Goal: Task Accomplishment & Management: Use online tool/utility

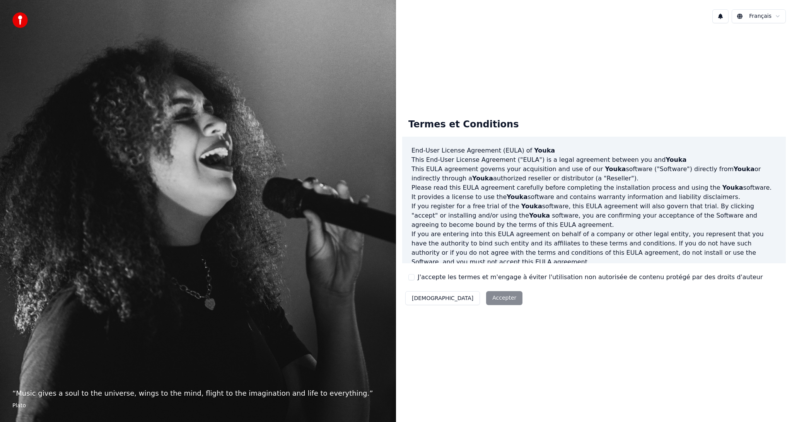
click at [456, 299] on div "Décliner Accepter" at bounding box center [463, 298] width 123 height 20
click at [413, 276] on button "J'accepte les termes et m'engage à éviter l'utilisation non autorisée de conten…" at bounding box center [411, 277] width 6 height 6
click at [486, 295] on button "Accepter" at bounding box center [504, 298] width 36 height 14
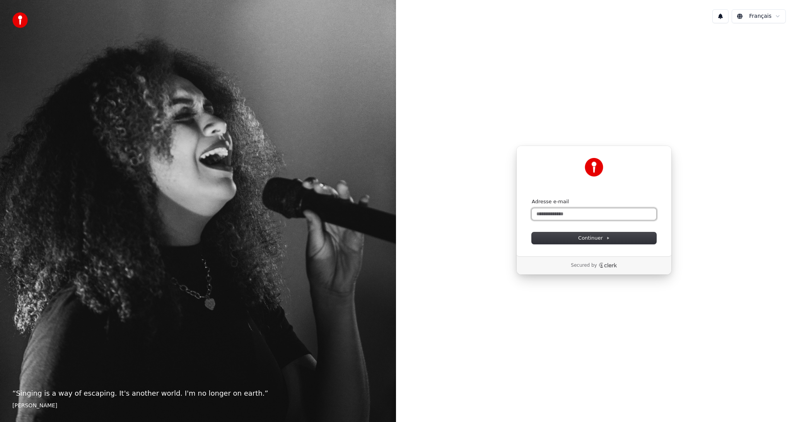
click at [583, 214] on input "Adresse e-mail" at bounding box center [594, 214] width 125 height 12
click at [586, 232] on button "Continuer" at bounding box center [594, 238] width 125 height 12
type input "**********"
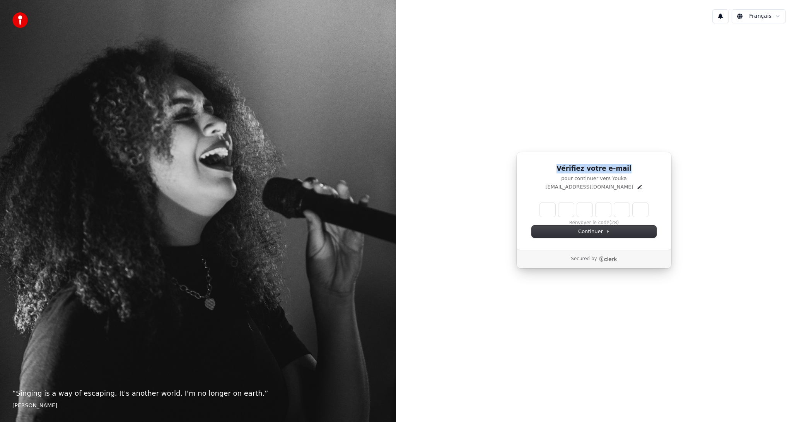
drag, startPoint x: 551, startPoint y: 1, endPoint x: 793, endPoint y: 143, distance: 280.8
click at [792, 143] on html "“ Singing is a way of escaping. It's another world. I'm no longer on earth. ” E…" at bounding box center [396, 211] width 792 height 422
click at [547, 205] on input "Enter verification code" at bounding box center [594, 210] width 108 height 14
type input "******"
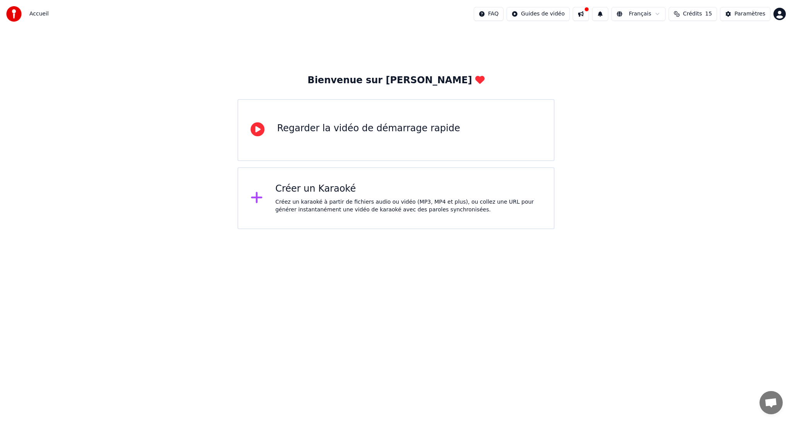
click at [258, 201] on icon at bounding box center [257, 197] width 12 height 14
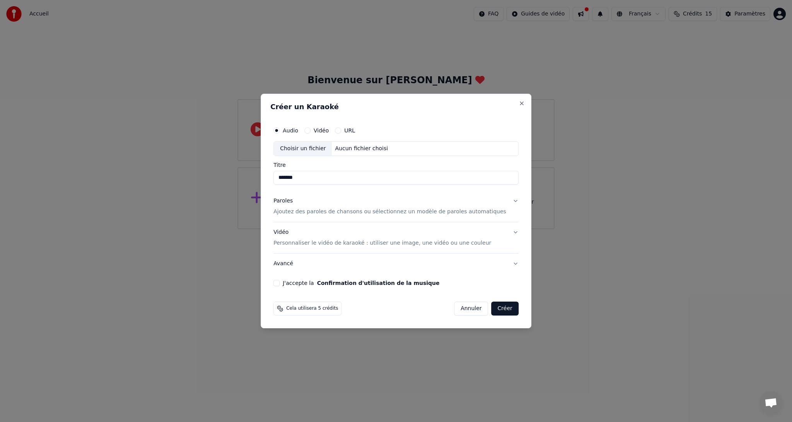
type input "*******"
click at [367, 213] on p "Ajoutez des paroles de chansons ou sélectionnez un modèle de paroles automatiqu…" at bounding box center [389, 212] width 233 height 8
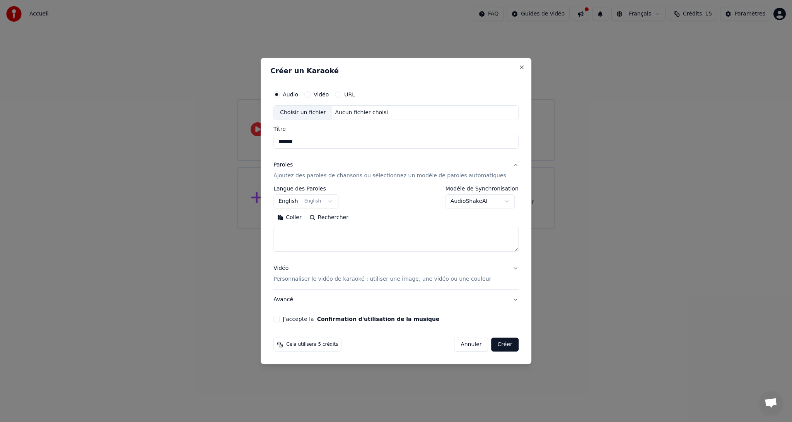
click at [329, 203] on button "English English" at bounding box center [305, 201] width 65 height 14
select select "**"
click at [314, 241] on textarea at bounding box center [395, 239] width 245 height 25
click at [473, 201] on body "**********" at bounding box center [396, 114] width 792 height 229
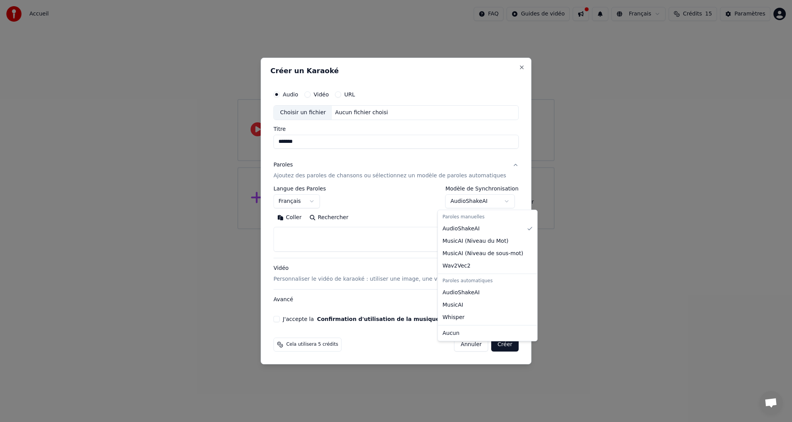
click at [473, 201] on body "**********" at bounding box center [396, 114] width 792 height 229
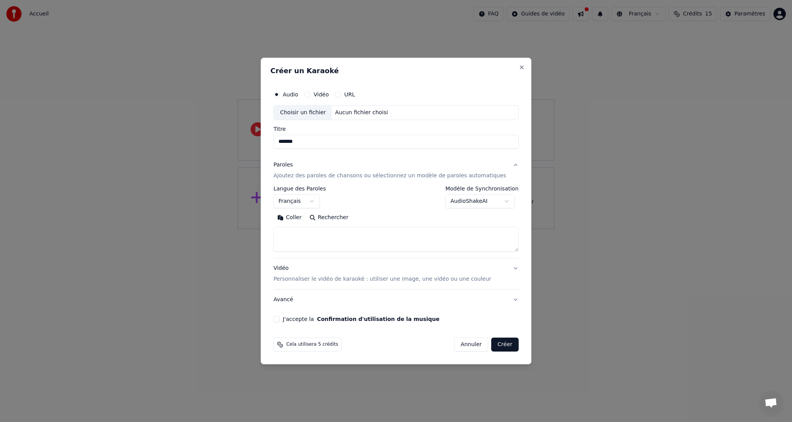
click at [337, 235] on textarea at bounding box center [395, 239] width 245 height 25
paste textarea "**********"
type textarea "**********"
click at [311, 145] on input "*******" at bounding box center [395, 142] width 245 height 14
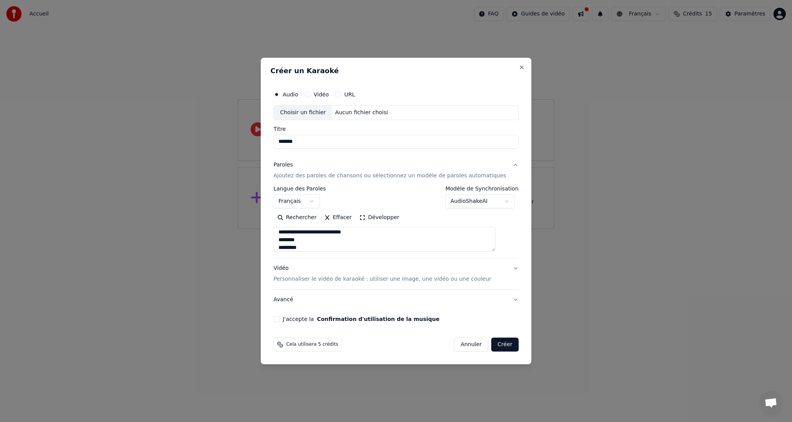
click at [280, 321] on button "J'accepte la Confirmation d'utilisation de la musique" at bounding box center [276, 319] width 6 height 6
click at [498, 348] on button "Créer" at bounding box center [505, 344] width 27 height 14
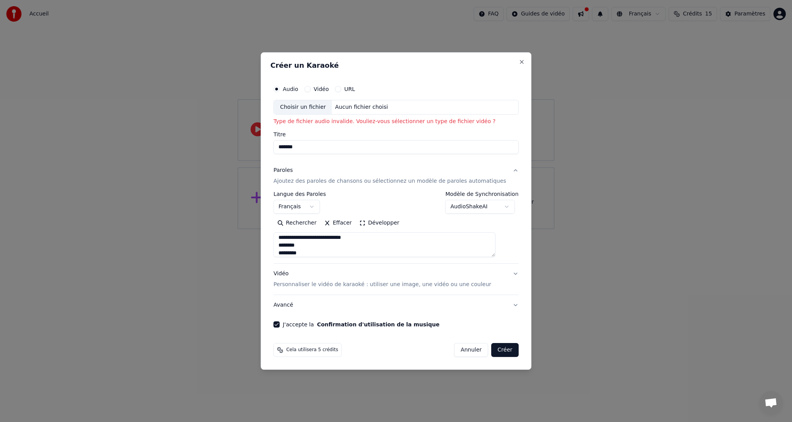
click at [280, 90] on button "Audio" at bounding box center [276, 89] width 6 height 6
click at [313, 106] on div "Choisir un fichier" at bounding box center [303, 107] width 58 height 14
type input "**********"
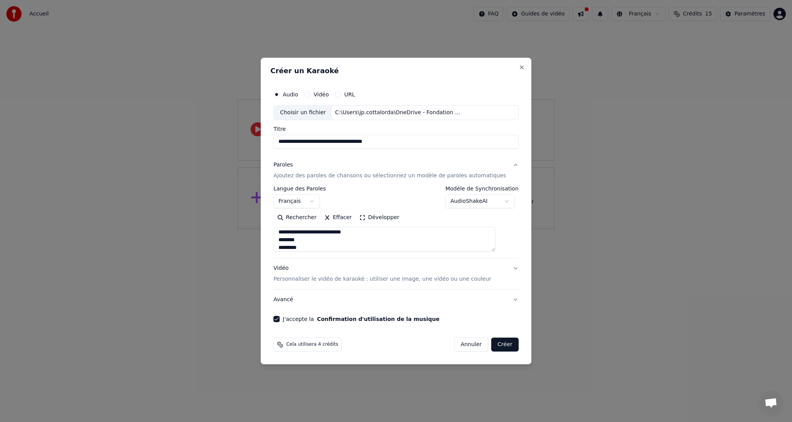
click at [492, 343] on button "Créer" at bounding box center [505, 344] width 27 height 14
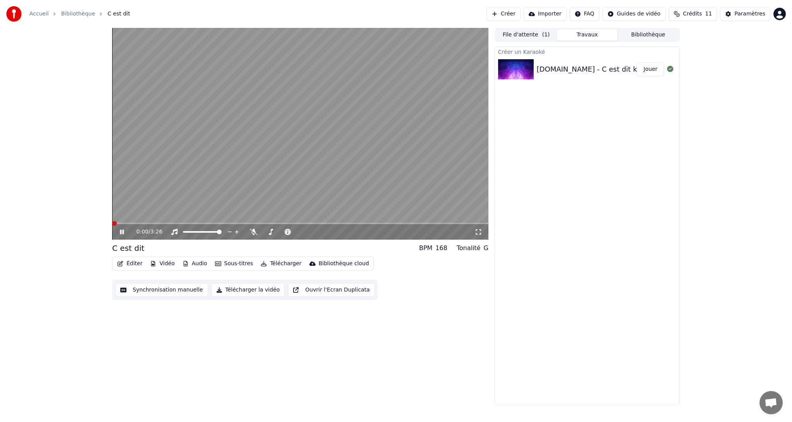
click at [112, 225] on span at bounding box center [114, 223] width 5 height 5
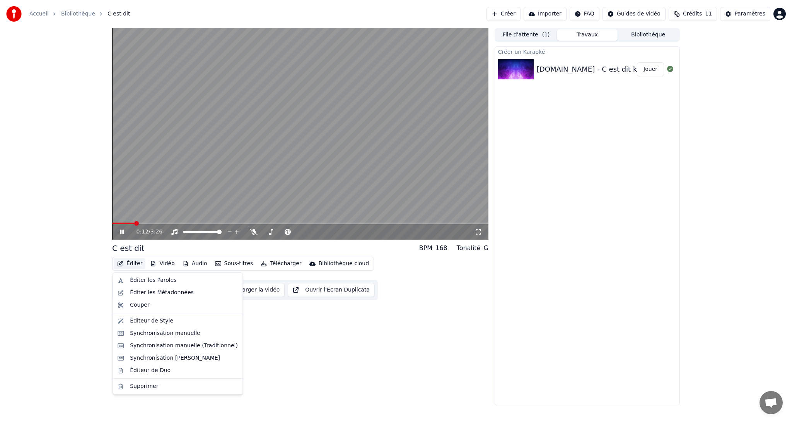
click at [131, 263] on button "Éditer" at bounding box center [129, 263] width 31 height 11
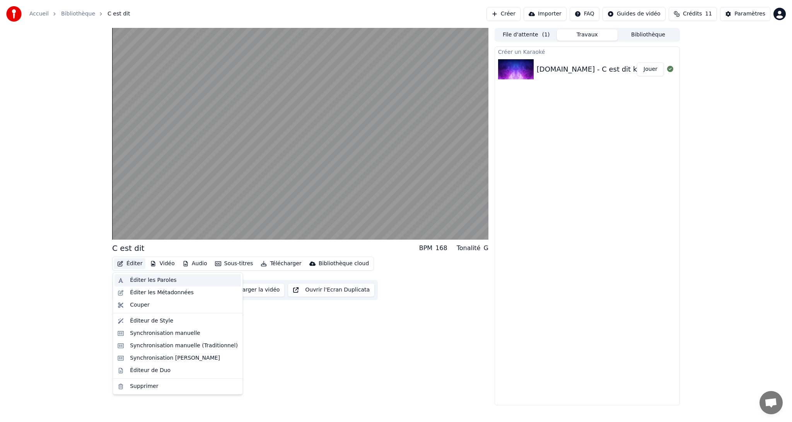
click at [120, 281] on div "Éditer les Paroles" at bounding box center [177, 280] width 126 height 12
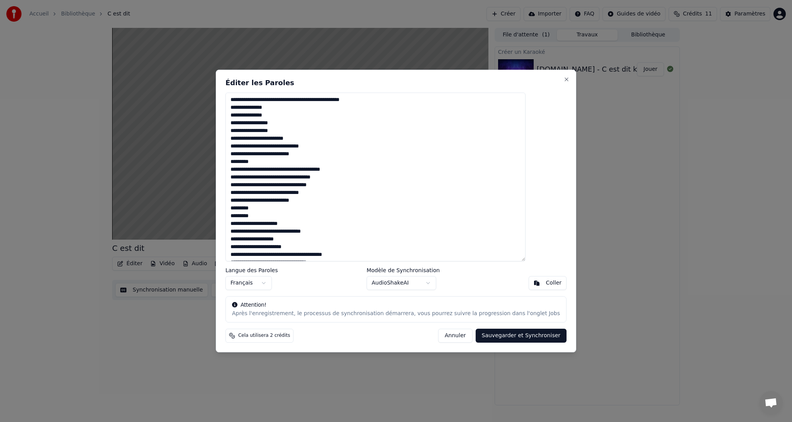
click at [497, 336] on button "Sauvegarder et Synchroniser" at bounding box center [521, 335] width 91 height 14
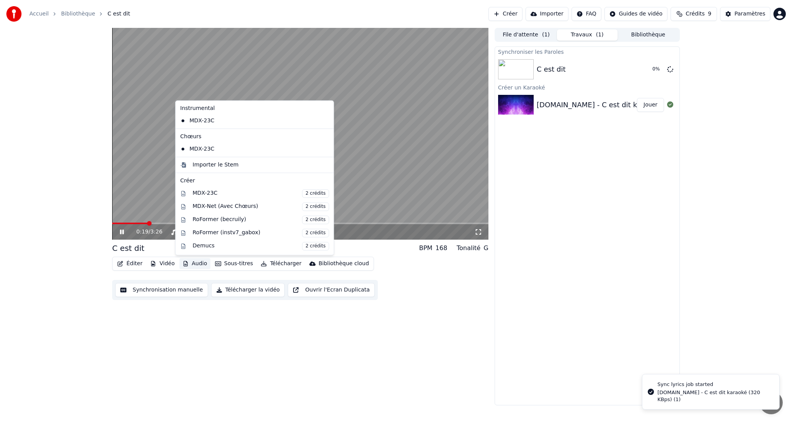
click at [193, 265] on button "Audio" at bounding box center [194, 263] width 31 height 11
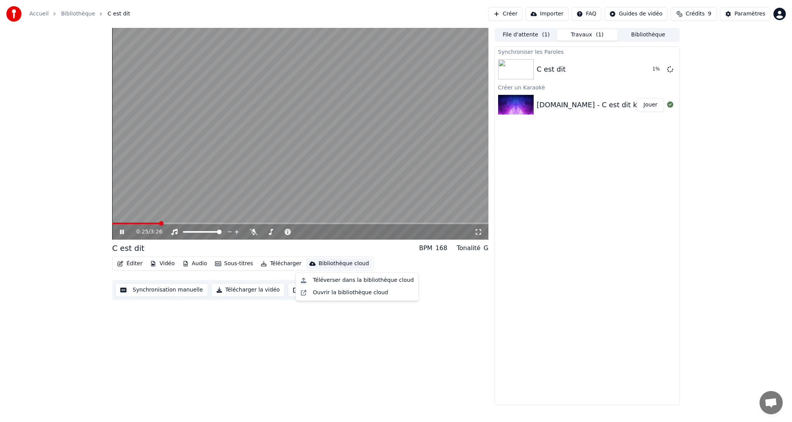
click at [379, 310] on div "0:25 / 3:26 C est dit BPM 168 Tonalité G Éditer Vidéo Audio Sous-titres Télécha…" at bounding box center [300, 216] width 376 height 377
click at [130, 265] on button "Éditer" at bounding box center [129, 263] width 31 height 11
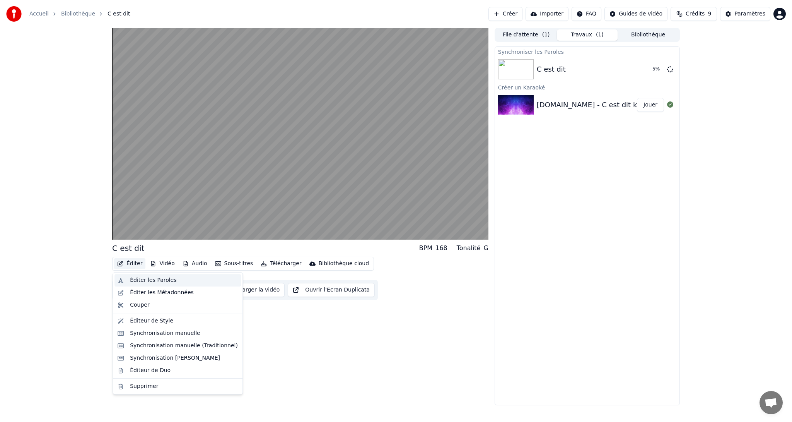
click at [131, 280] on div "Éditer les Paroles" at bounding box center [153, 280] width 46 height 8
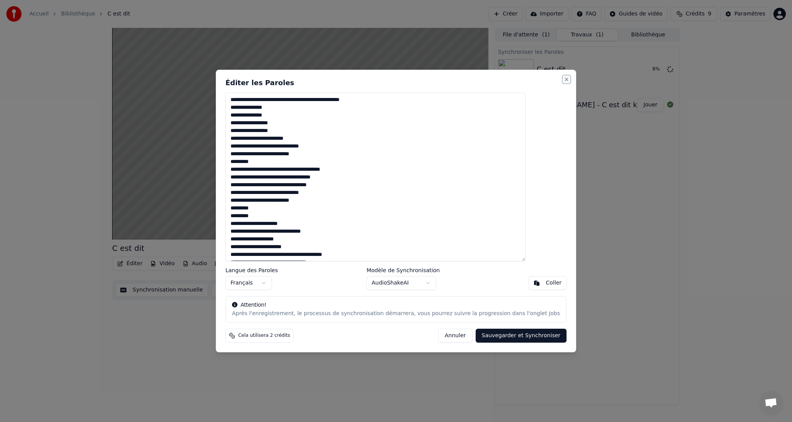
click at [563, 80] on button "Close" at bounding box center [566, 79] width 6 height 6
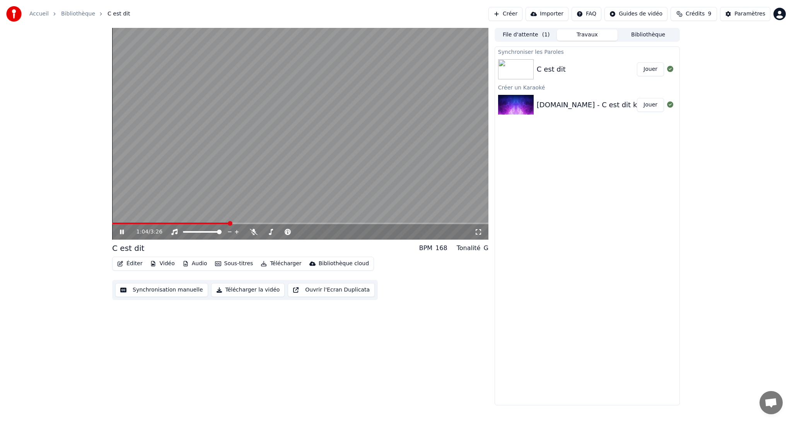
click at [124, 230] on icon at bounding box center [122, 231] width 4 height 5
click at [138, 289] on button "Synchronisation manuelle" at bounding box center [161, 290] width 93 height 14
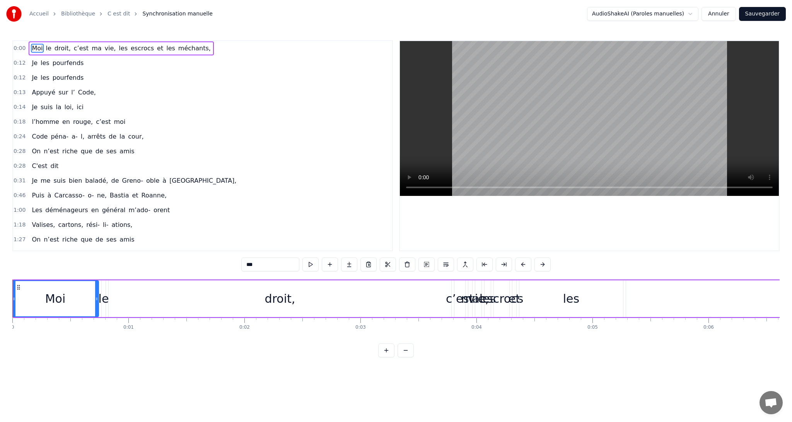
click at [14, 295] on div at bounding box center [13, 298] width 3 height 35
click at [23, 51] on span "-1:-1" at bounding box center [20, 48] width 13 height 8
click at [12, 327] on div "0" at bounding box center [12, 327] width 3 height 6
click at [404, 357] on button at bounding box center [406, 350] width 16 height 14
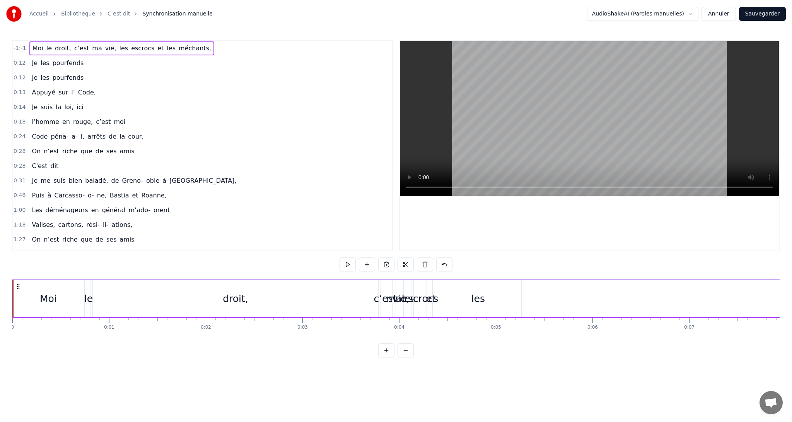
click at [404, 357] on button at bounding box center [406, 350] width 16 height 14
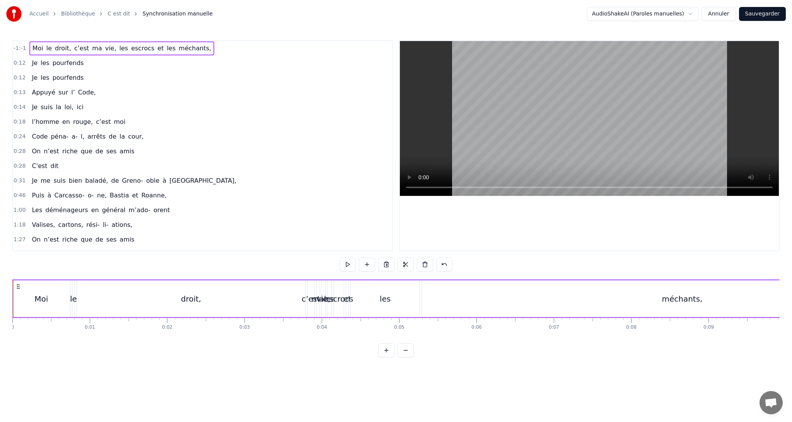
click at [404, 357] on button at bounding box center [406, 350] width 16 height 14
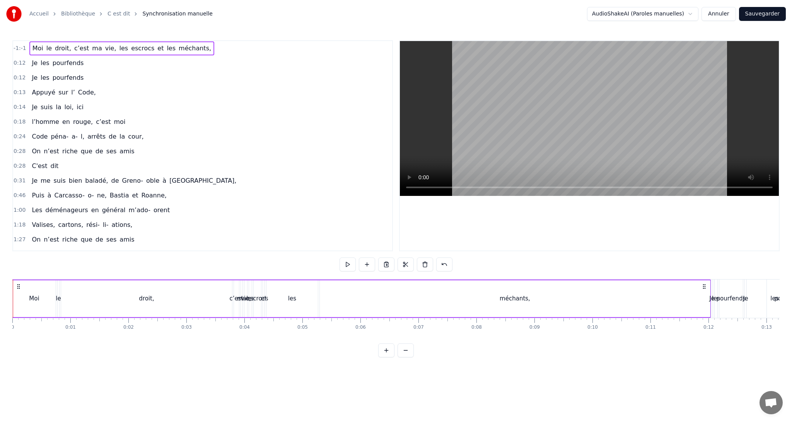
click at [404, 357] on button at bounding box center [406, 350] width 16 height 14
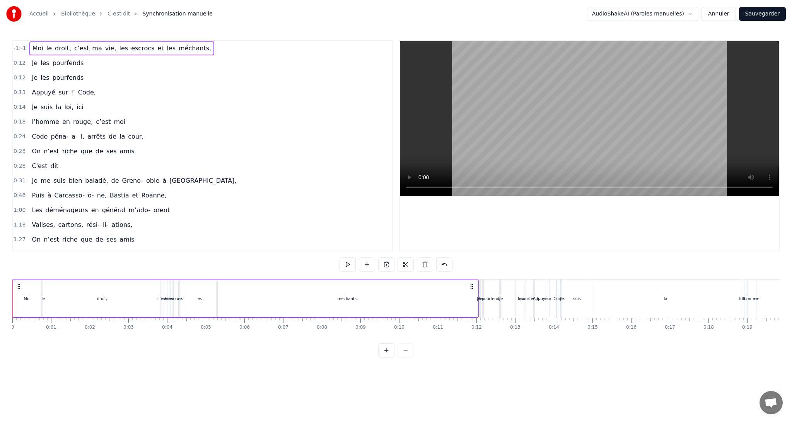
click at [404, 357] on div at bounding box center [396, 350] width 36 height 14
click at [388, 357] on button at bounding box center [386, 350] width 16 height 14
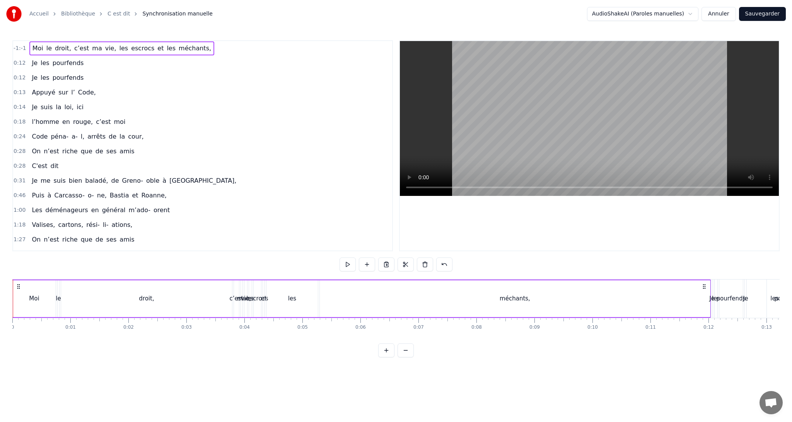
click at [388, 357] on button at bounding box center [386, 350] width 16 height 14
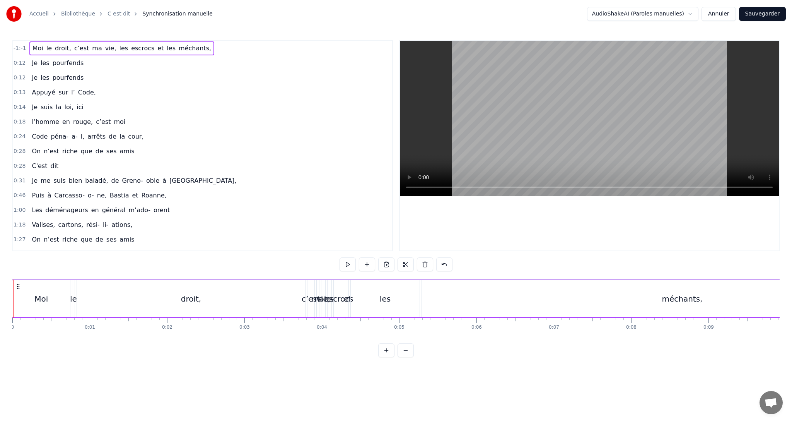
click at [388, 357] on button at bounding box center [386, 350] width 16 height 14
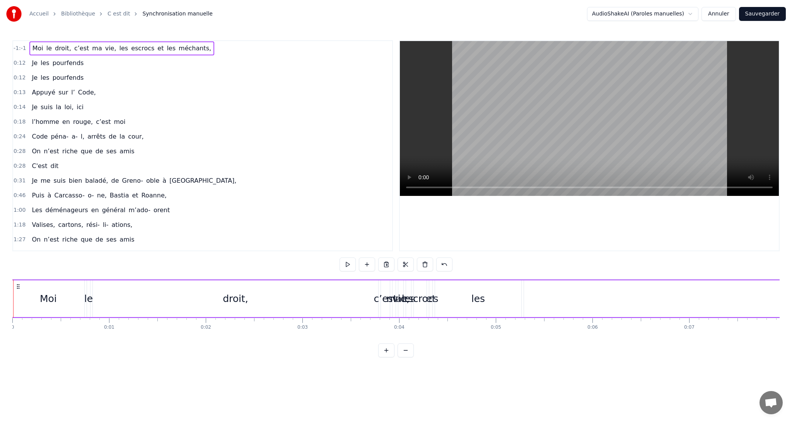
click at [388, 357] on button at bounding box center [386, 350] width 16 height 14
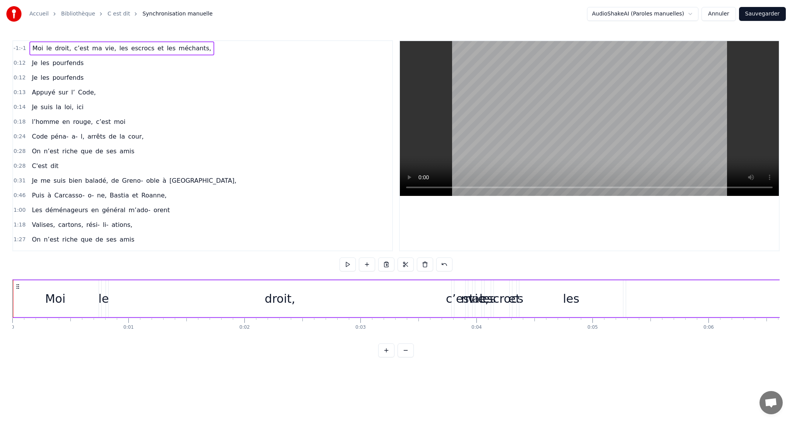
click at [15, 48] on span "-1:-1" at bounding box center [20, 48] width 13 height 8
click at [19, 48] on span "-1:-1" at bounding box center [20, 48] width 13 height 8
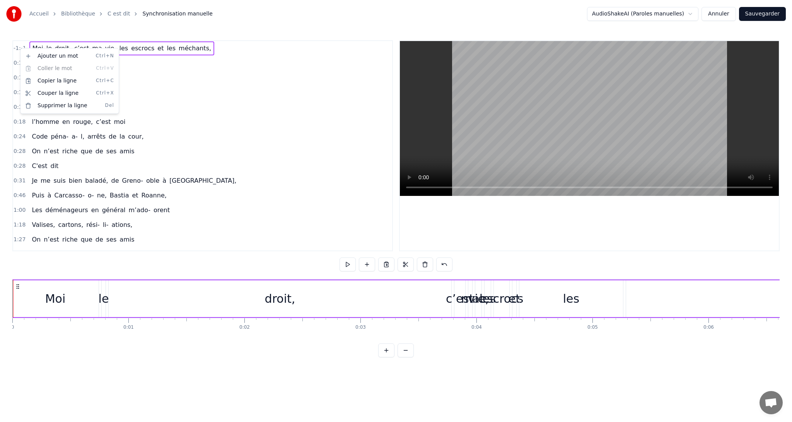
click at [19, 48] on html "Accueil Bibliothèque C est dit Synchronisation manuelle AudioShakeAI (Paroles m…" at bounding box center [396, 184] width 792 height 369
click at [211, 119] on html "Accueil Bibliothèque C est dit Synchronisation manuelle AudioShakeAI (Paroles m…" at bounding box center [396, 184] width 792 height 369
click at [18, 285] on icon at bounding box center [18, 286] width 6 height 6
click at [21, 51] on html "Accueil Bibliothèque C est dit Synchronisation manuelle AudioShakeAI (Paroles m…" at bounding box center [396, 184] width 792 height 369
click at [17, 65] on span "0:12" at bounding box center [20, 63] width 12 height 8
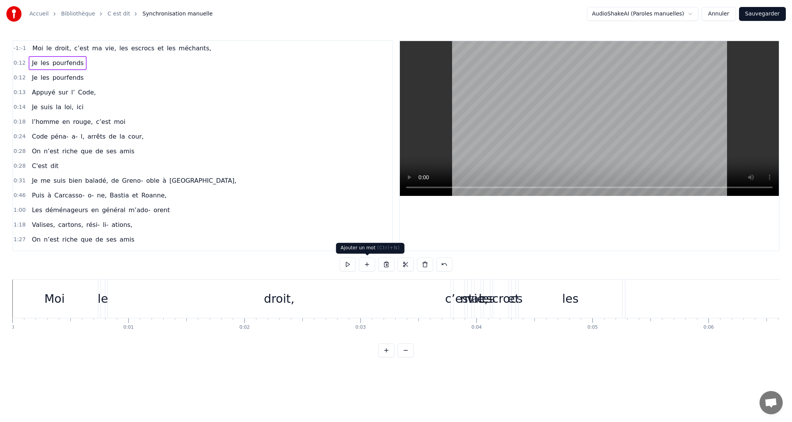
click at [361, 265] on button at bounding box center [367, 264] width 16 height 14
click at [20, 45] on span "-1:-1" at bounding box center [20, 48] width 13 height 8
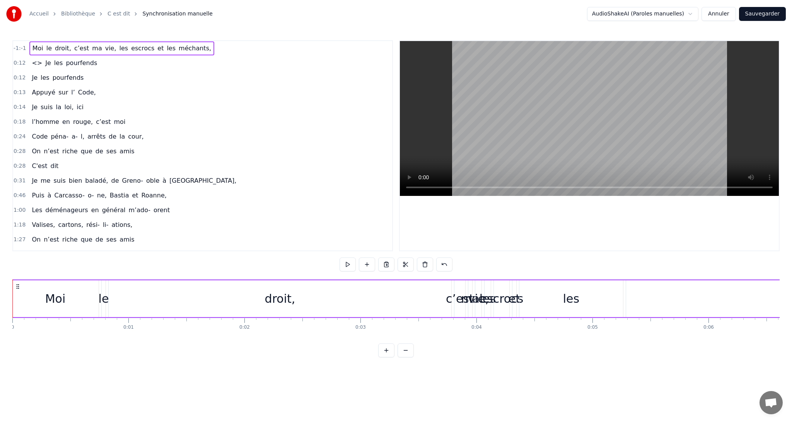
click at [36, 64] on span "<>" at bounding box center [37, 62] width 12 height 9
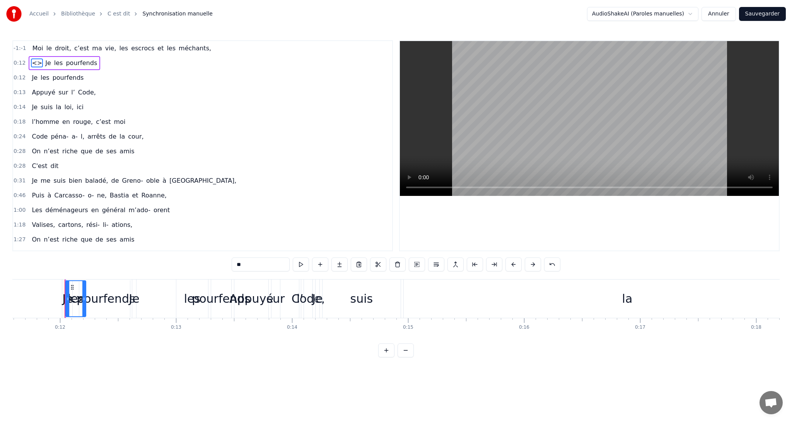
scroll to position [0, 1358]
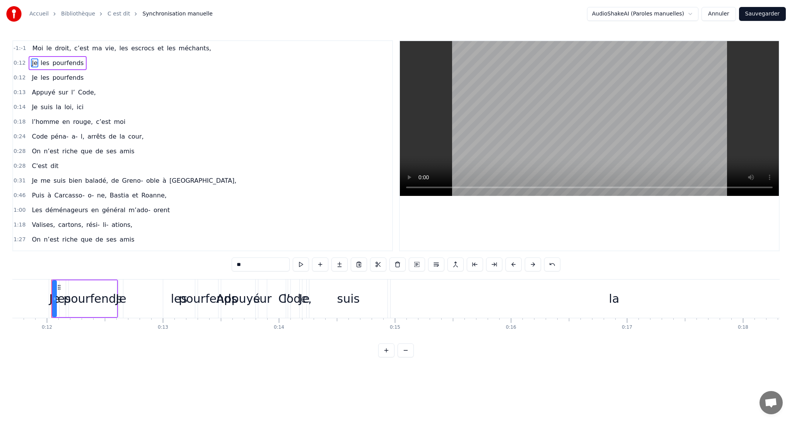
click at [39, 49] on span "Moi" at bounding box center [38, 48] width 12 height 9
type input "***"
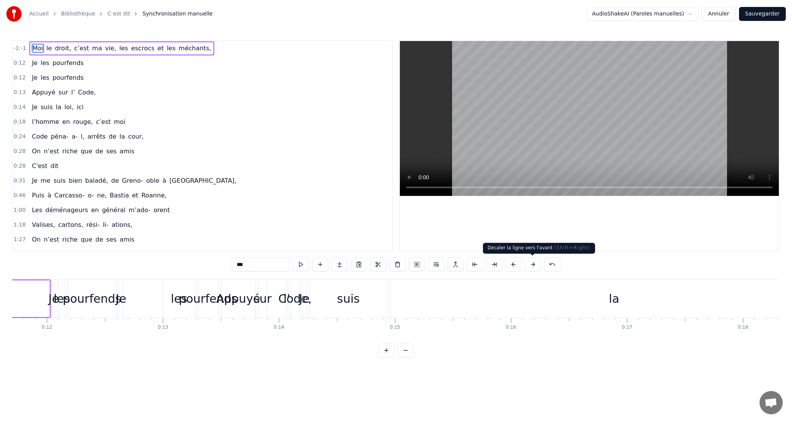
click at [526, 261] on button at bounding box center [533, 264] width 16 height 14
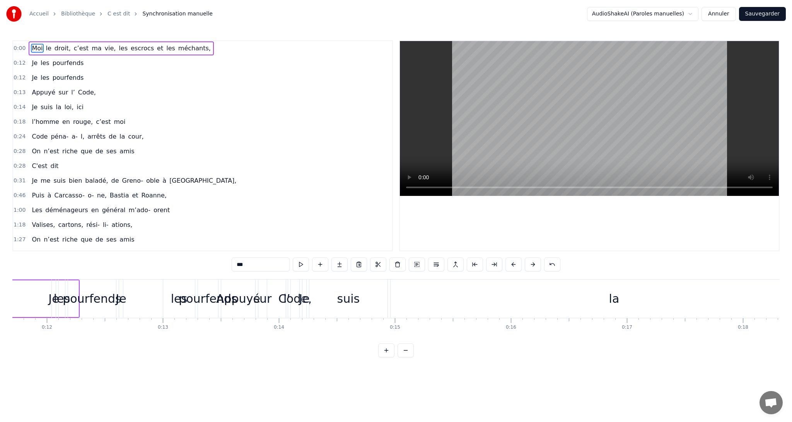
click at [526, 261] on button at bounding box center [533, 264] width 16 height 14
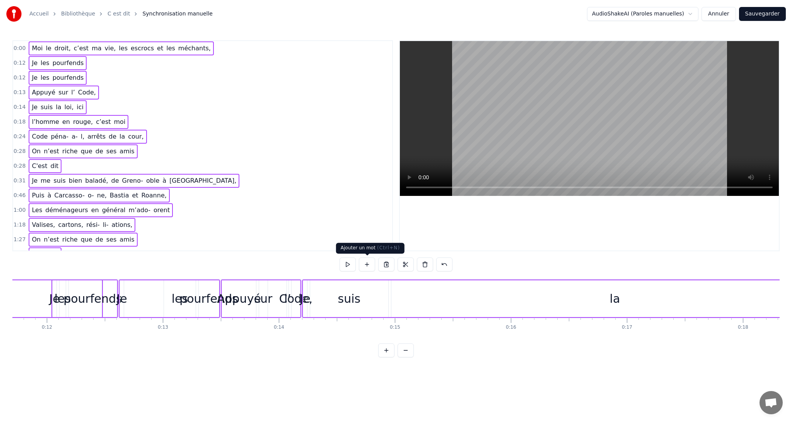
click at [371, 264] on button at bounding box center [367, 264] width 16 height 14
click at [370, 266] on button at bounding box center [367, 264] width 16 height 14
drag, startPoint x: 40, startPoint y: 40, endPoint x: 38, endPoint y: 52, distance: 12.2
click at [38, 52] on div "0:00 Moi le droit, c’est ma vie, les escrocs et les méchants, 0:12 Je les pourf…" at bounding box center [202, 145] width 381 height 211
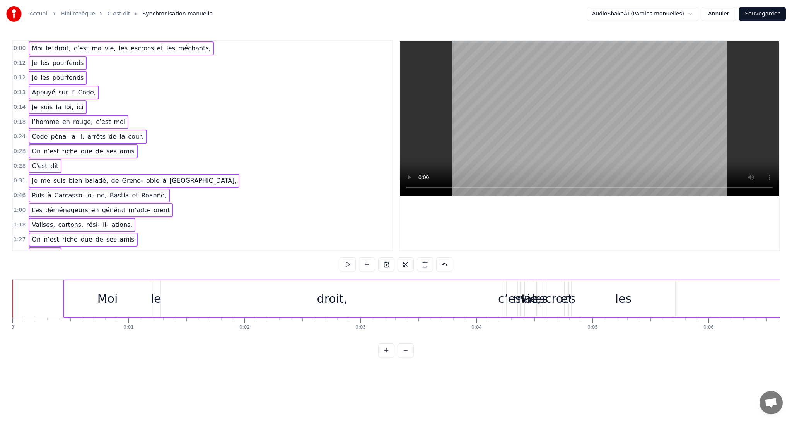
drag, startPoint x: 68, startPoint y: 316, endPoint x: 149, endPoint y: 317, distance: 80.5
click at [149, 317] on div "Moi le droit, c’est ma vie, les escrocs et les méchants, Je les pourfends Je le…" at bounding box center [395, 308] width 767 height 58
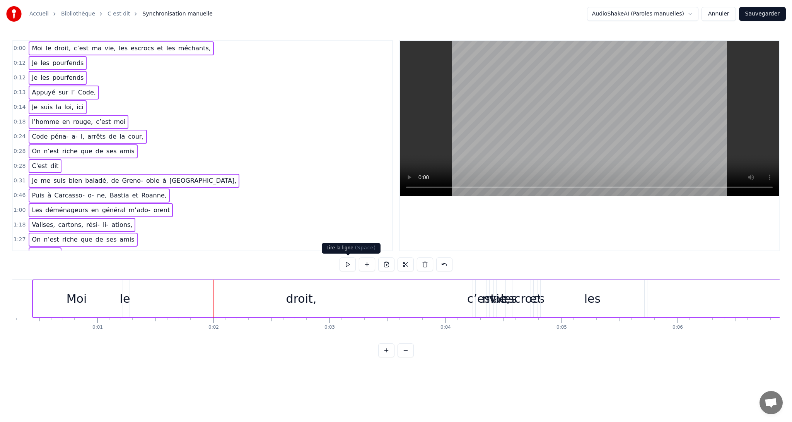
click at [350, 266] on button at bounding box center [348, 264] width 16 height 14
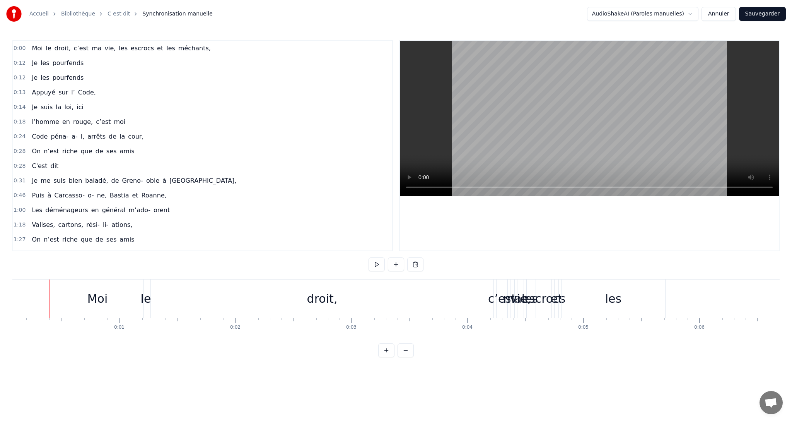
scroll to position [0, 8]
click at [41, 314] on div at bounding box center [41, 298] width 0 height 38
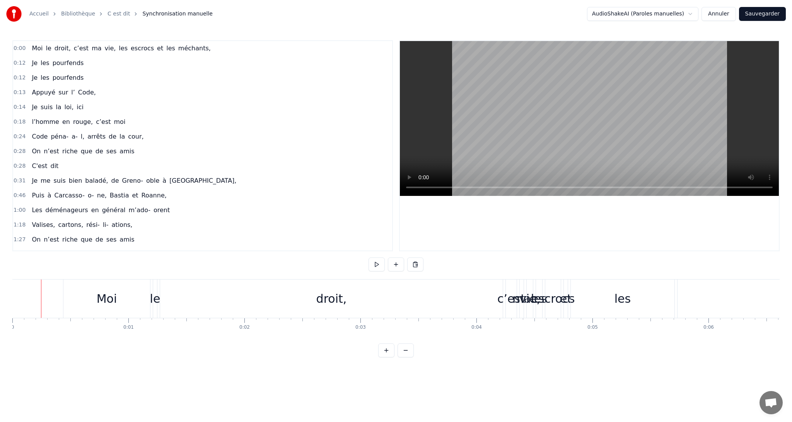
click at [41, 314] on div at bounding box center [41, 298] width 0 height 38
click at [58, 316] on div at bounding box center [58, 298] width 0 height 38
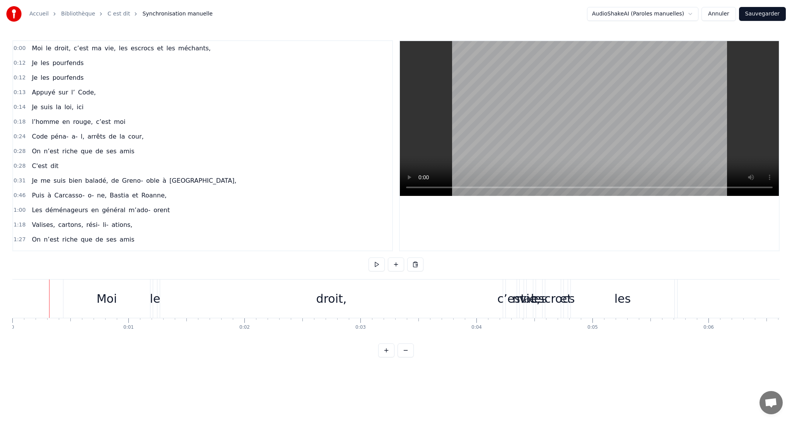
click at [49, 302] on div at bounding box center [49, 298] width 0 height 38
click at [395, 265] on button at bounding box center [396, 264] width 16 height 14
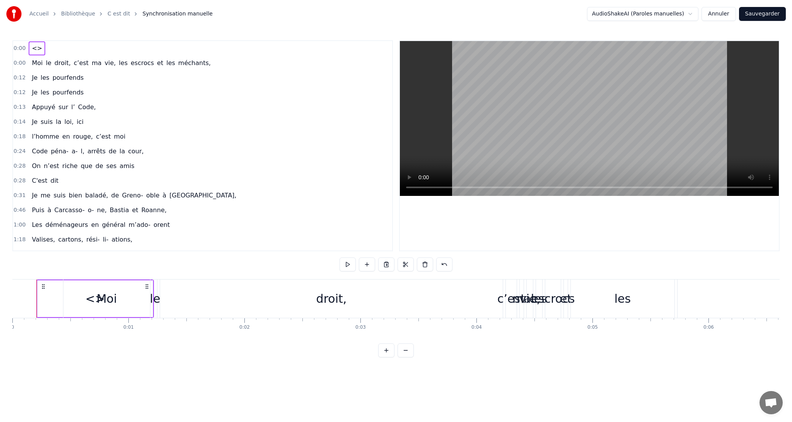
click at [20, 311] on div at bounding box center [20, 298] width 0 height 38
click at [31, 45] on span "<>" at bounding box center [37, 48] width 12 height 9
click at [29, 51] on div "<>" at bounding box center [37, 48] width 17 height 14
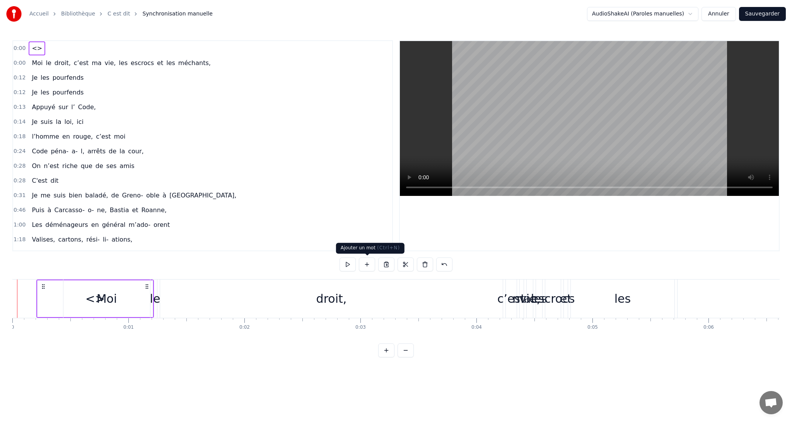
click at [367, 265] on button at bounding box center [367, 264] width 16 height 14
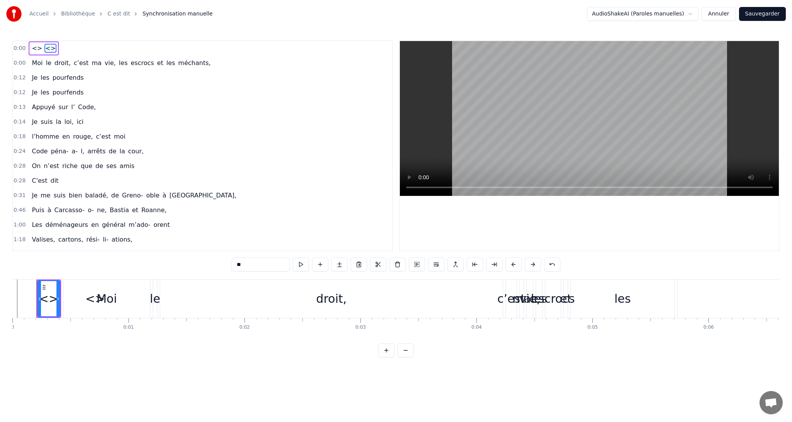
click at [367, 265] on button at bounding box center [359, 264] width 16 height 14
click at [367, 265] on button at bounding box center [368, 264] width 16 height 14
click at [536, 266] on button at bounding box center [542, 264] width 16 height 14
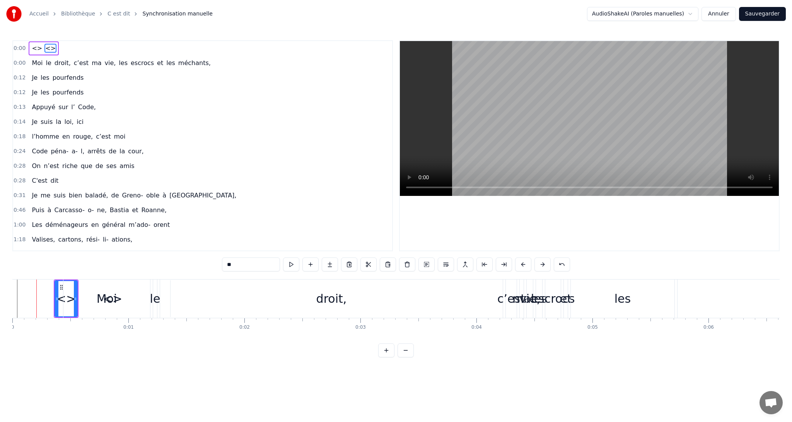
click at [536, 266] on button at bounding box center [542, 264] width 16 height 14
click at [516, 265] on button at bounding box center [523, 264] width 16 height 14
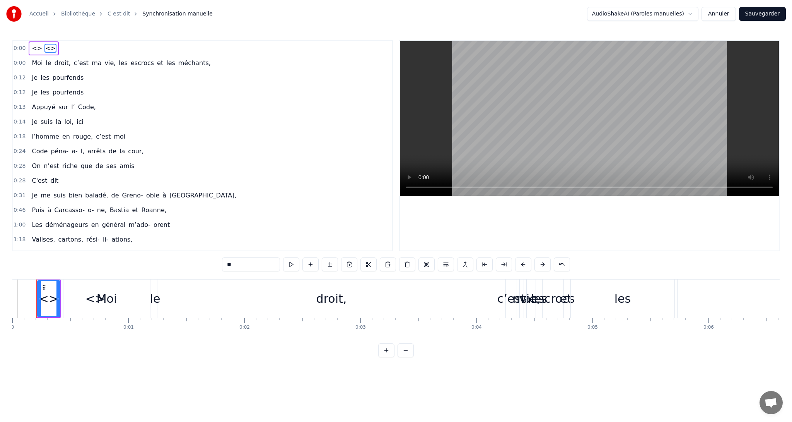
click at [22, 46] on span "0:00" at bounding box center [20, 48] width 12 height 8
click at [21, 47] on span "0:00" at bounding box center [20, 48] width 12 height 8
click at [45, 53] on div "<> <>" at bounding box center [44, 48] width 30 height 14
click at [31, 47] on span "<>" at bounding box center [37, 48] width 12 height 9
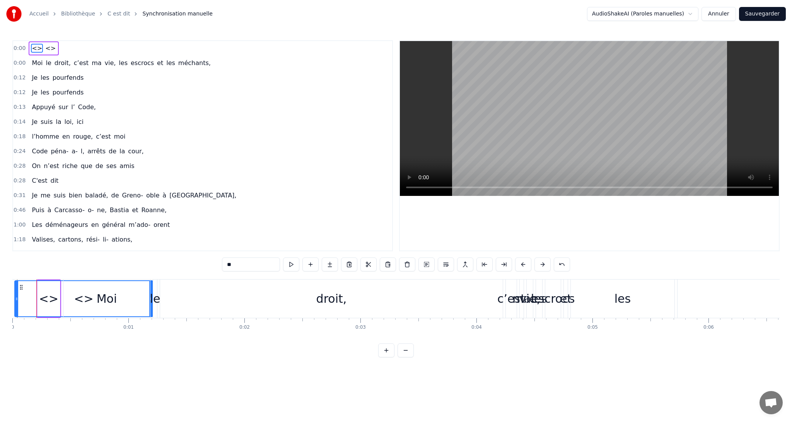
drag, startPoint x: 40, startPoint y: 286, endPoint x: 17, endPoint y: 289, distance: 23.0
click at [17, 289] on div at bounding box center [16, 298] width 3 height 35
click at [17, 64] on span "0:00" at bounding box center [20, 63] width 12 height 8
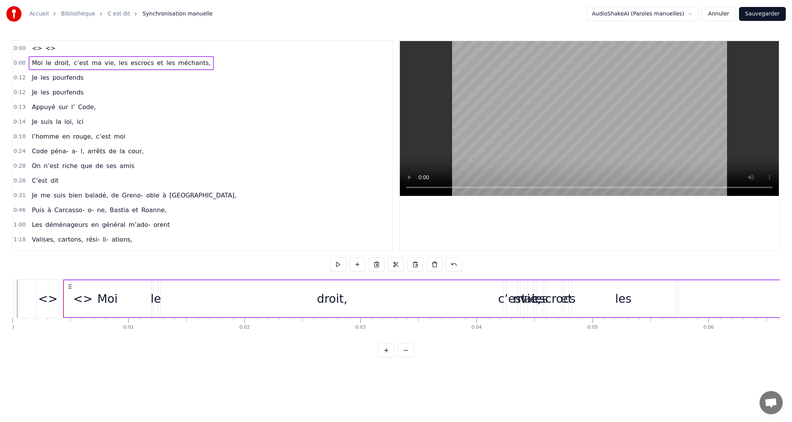
click at [17, 64] on span "0:00" at bounding box center [20, 63] width 12 height 8
click at [138, 77] on div "0:12 Je les pourfends" at bounding box center [202, 77] width 379 height 15
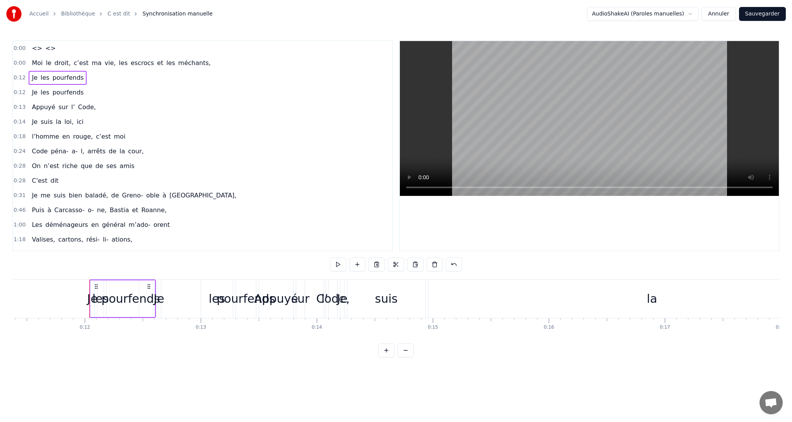
scroll to position [0, 1358]
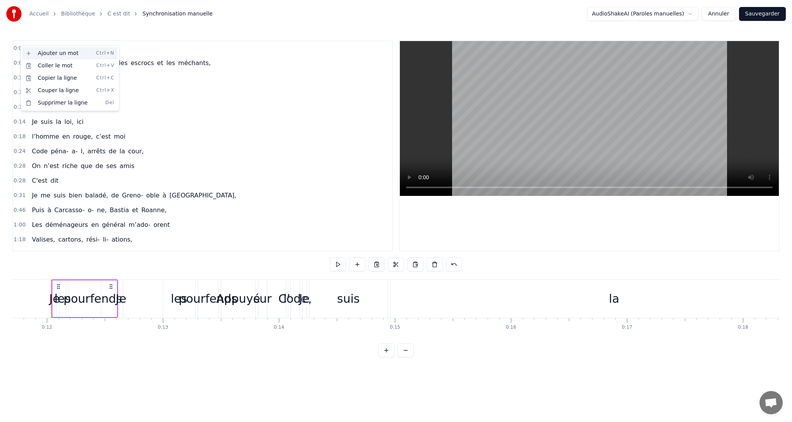
click at [28, 53] on div "Ajouter un mot Ctrl+N" at bounding box center [69, 53] width 95 height 12
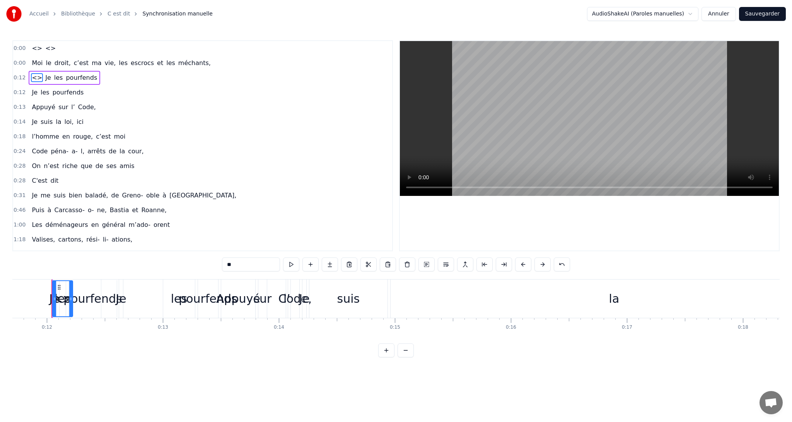
click at [37, 74] on span "<>" at bounding box center [37, 77] width 12 height 9
type input "**"
click at [26, 14] on div at bounding box center [16, 13] width 20 height 15
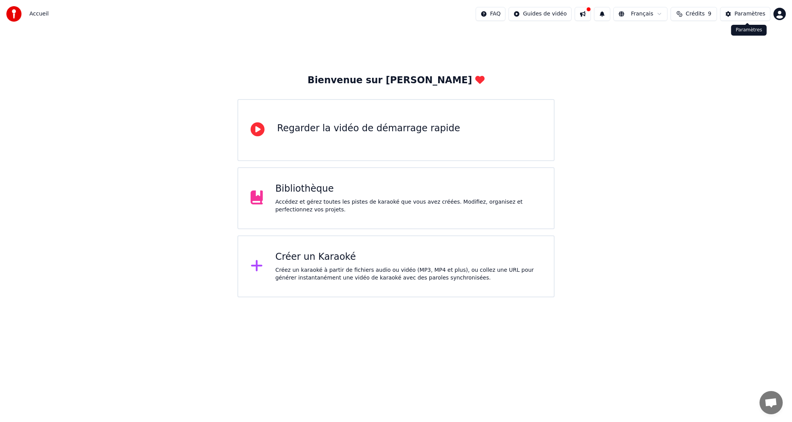
click at [737, 16] on button "Paramètres" at bounding box center [745, 14] width 50 height 14
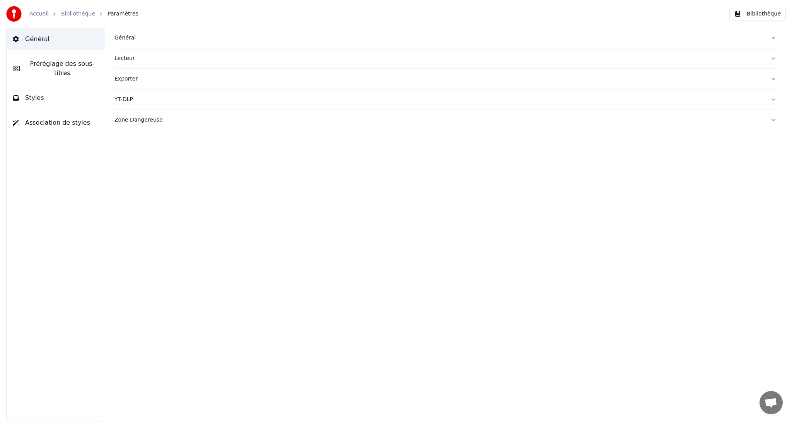
click at [39, 66] on span "Préréglage des sous-titres" at bounding box center [62, 68] width 73 height 19
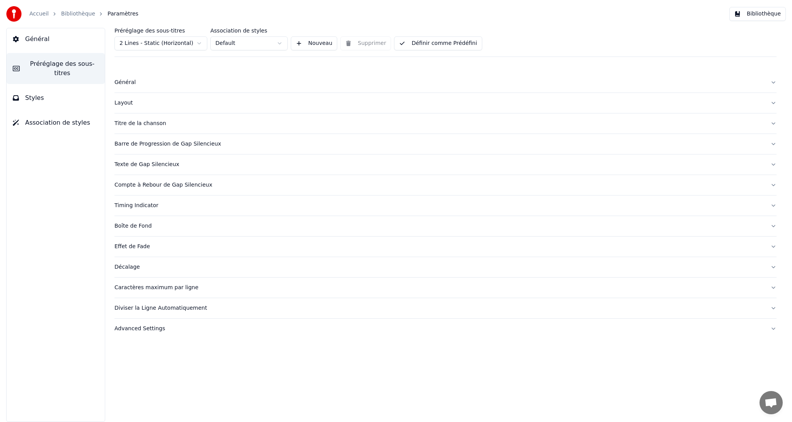
click at [64, 38] on button "Général" at bounding box center [56, 39] width 98 height 22
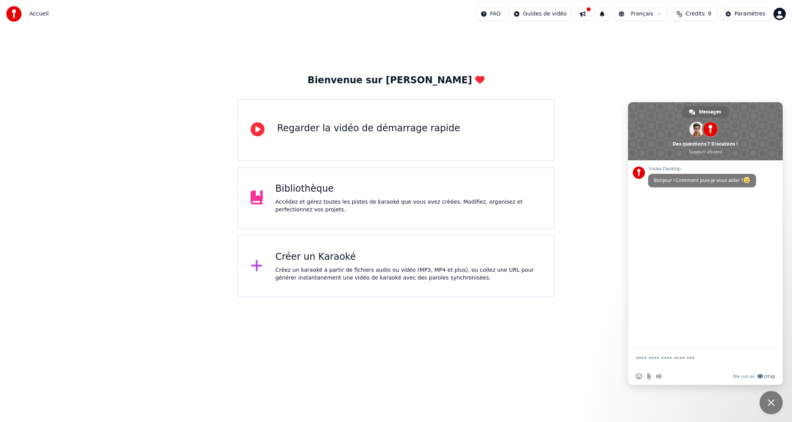
click at [591, 15] on button at bounding box center [583, 14] width 16 height 14
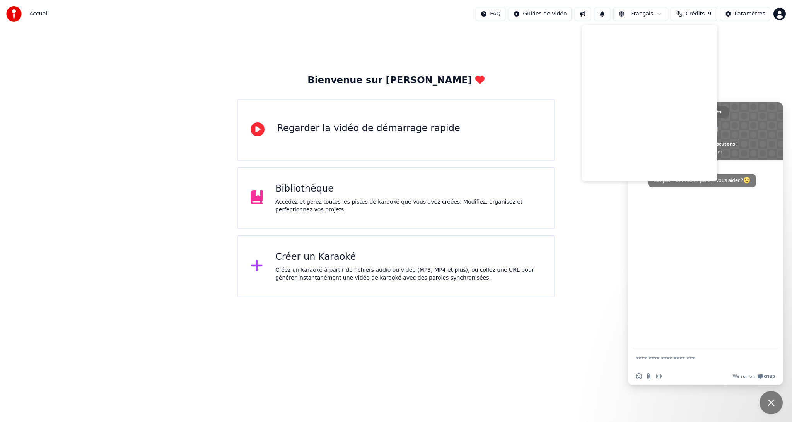
click at [309, 254] on div "Créer un Karaoké" at bounding box center [408, 257] width 266 height 12
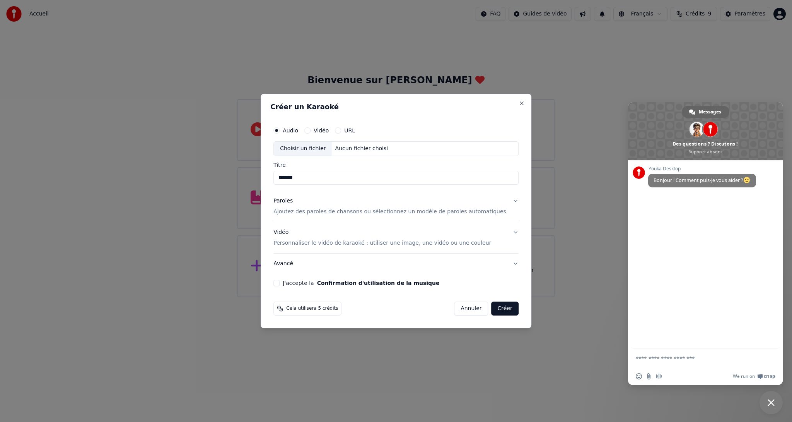
type input "*******"
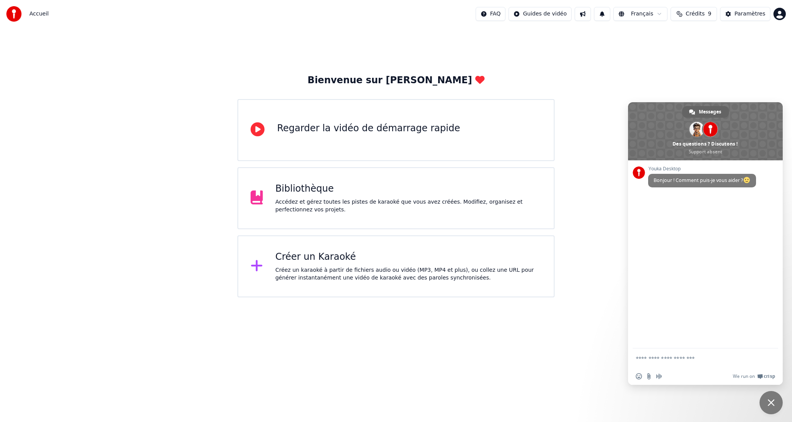
click at [645, 360] on textarea "Entrez votre message..." at bounding box center [698, 357] width 124 height 19
click at [675, 357] on textarea "**********" at bounding box center [698, 357] width 124 height 19
click at [734, 358] on textarea "**********" at bounding box center [698, 357] width 124 height 19
type textarea "**********"
click at [337, 276] on div "Créez un karaoké à partir de fichiers audio ou vidéo (MP3, MP4 et plus), ou col…" at bounding box center [408, 273] width 266 height 15
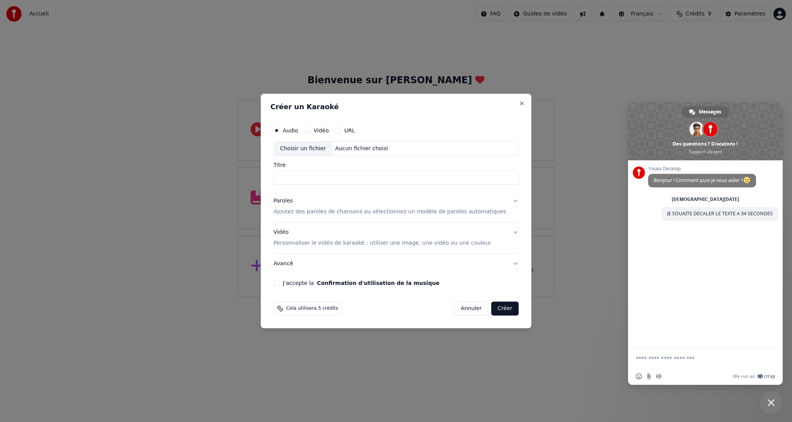
click at [326, 150] on div "Choisir un fichier" at bounding box center [303, 149] width 58 height 14
type input "**********"
click at [343, 201] on div "Paroles Ajoutez des paroles de chansons ou sélectionnez un modèle de paroles au…" at bounding box center [389, 206] width 233 height 19
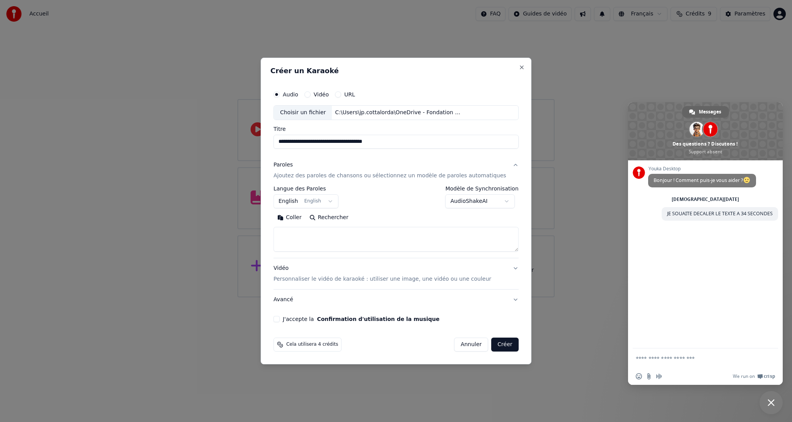
click at [314, 242] on textarea at bounding box center [395, 239] width 245 height 25
paste textarea "**********"
type textarea "**********"
click at [280, 318] on button "J'accepte la Confirmation d'utilisation de la musique" at bounding box center [276, 319] width 6 height 6
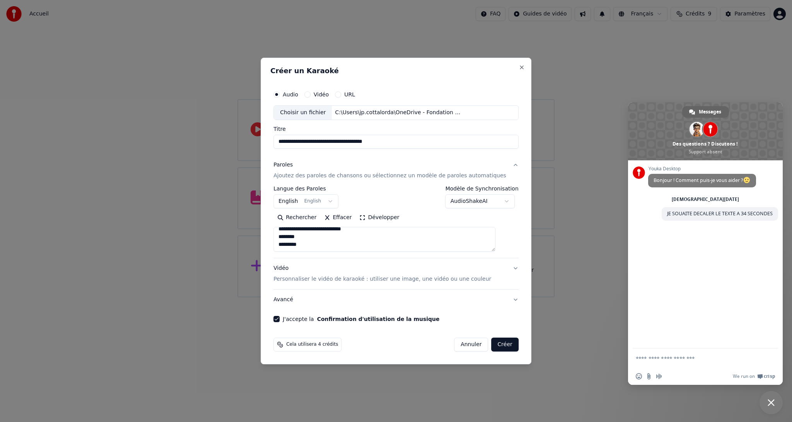
click at [492, 343] on button "Créer" at bounding box center [505, 344] width 27 height 14
select select "**"
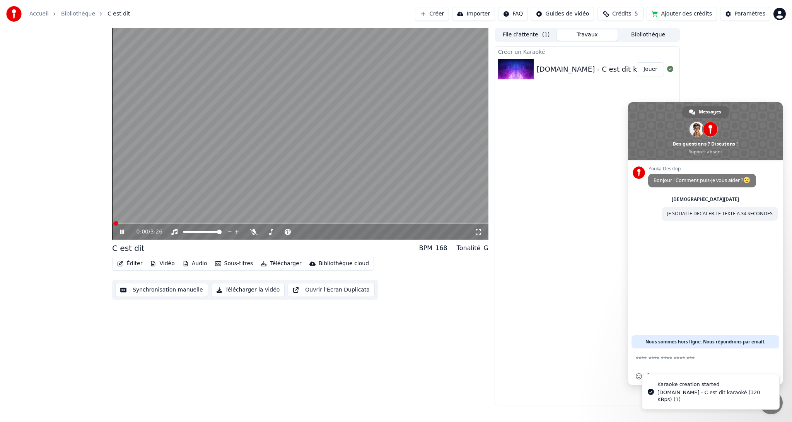
click at [136, 265] on button "Éditer" at bounding box center [129, 263] width 31 height 11
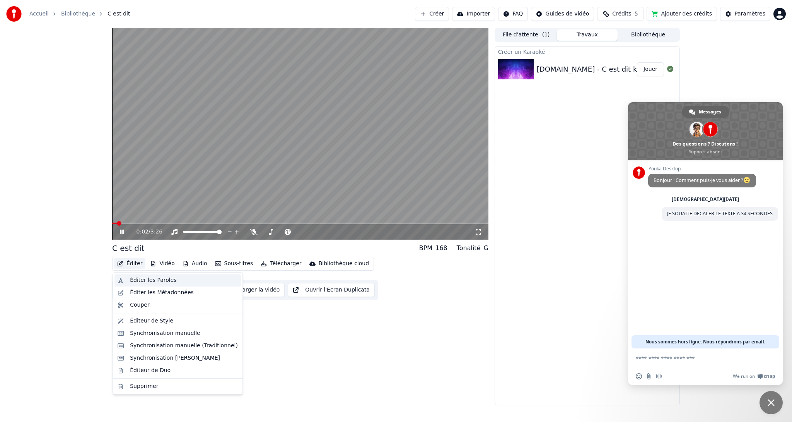
click at [136, 284] on div "Éditer les Paroles" at bounding box center [177, 280] width 126 height 12
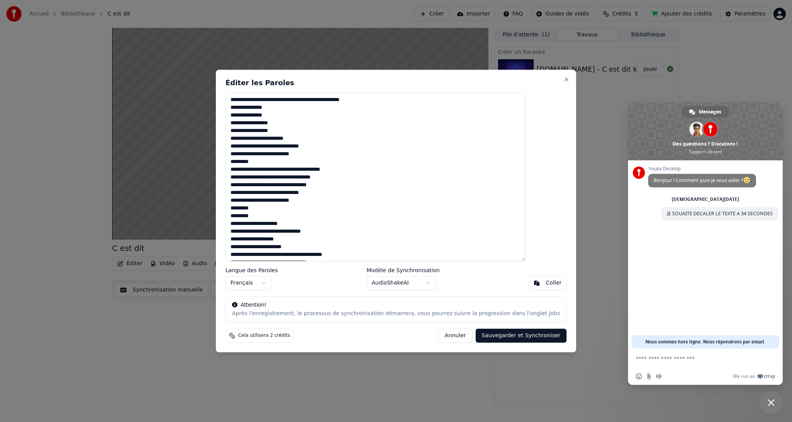
click at [250, 99] on textarea "**********" at bounding box center [375, 176] width 300 height 169
click at [529, 332] on button "Sauvegarder et Synchroniser" at bounding box center [521, 335] width 91 height 14
type textarea "**********"
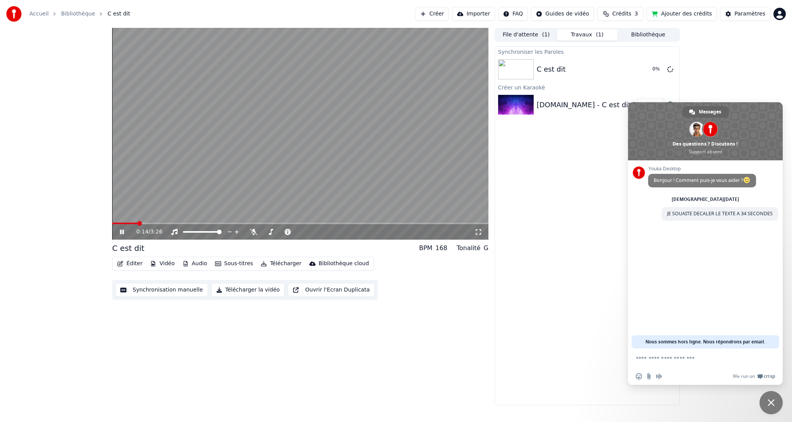
click at [139, 287] on button "Synchronisation manuelle" at bounding box center [161, 290] width 93 height 14
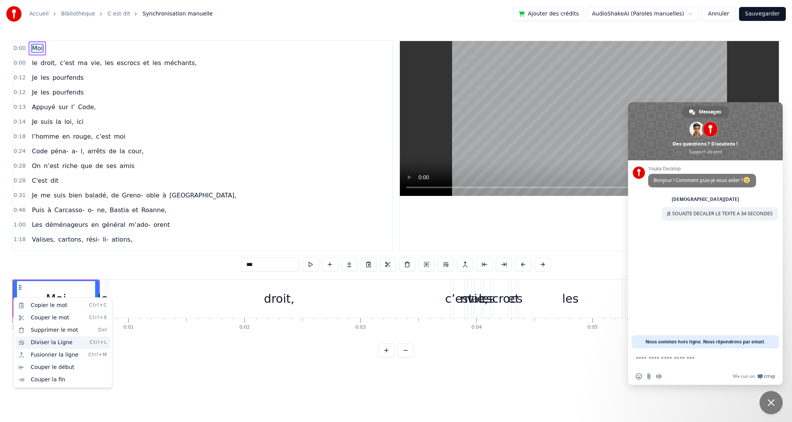
click at [39, 339] on div "Diviser la Ligne Ctrl+L" at bounding box center [62, 342] width 95 height 12
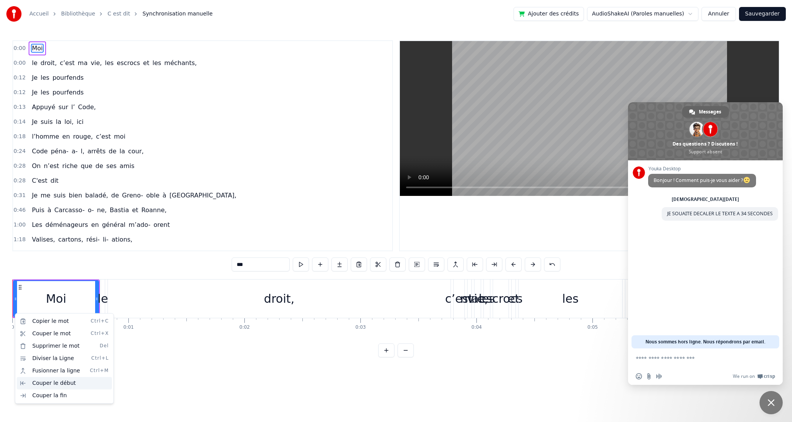
click at [33, 377] on div "Couper le début" at bounding box center [64, 383] width 95 height 12
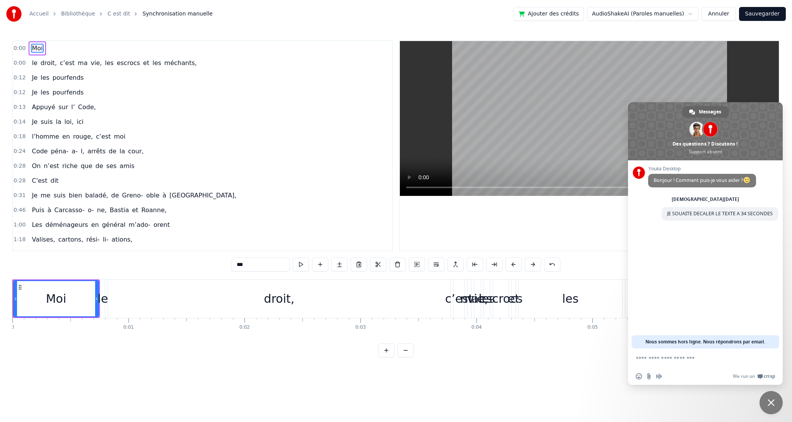
click at [266, 271] on input "***" at bounding box center [261, 264] width 58 height 14
click at [17, 51] on span "0:00" at bounding box center [20, 48] width 12 height 8
click at [16, 49] on span "0:00" at bounding box center [20, 48] width 12 height 8
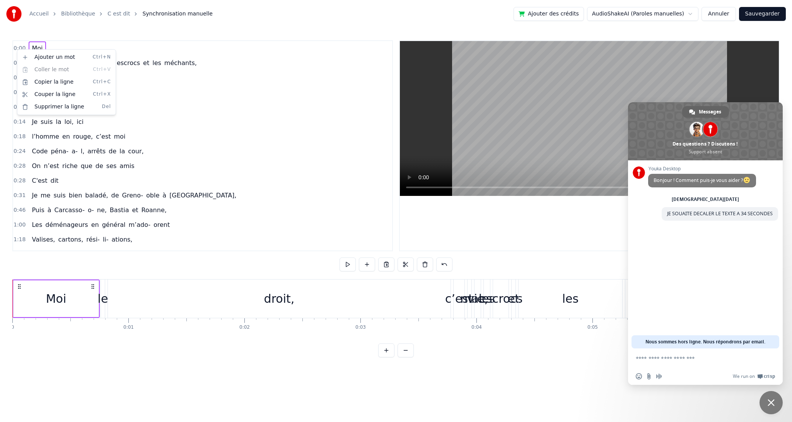
click at [387, 268] on html "Accueil Bibliothèque C est dit Synchronisation manuelle Ajouter des crédits Aud…" at bounding box center [396, 184] width 792 height 369
click at [387, 268] on button at bounding box center [386, 264] width 16 height 14
click at [387, 265] on button at bounding box center [386, 264] width 16 height 14
click at [373, 268] on button at bounding box center [367, 264] width 16 height 14
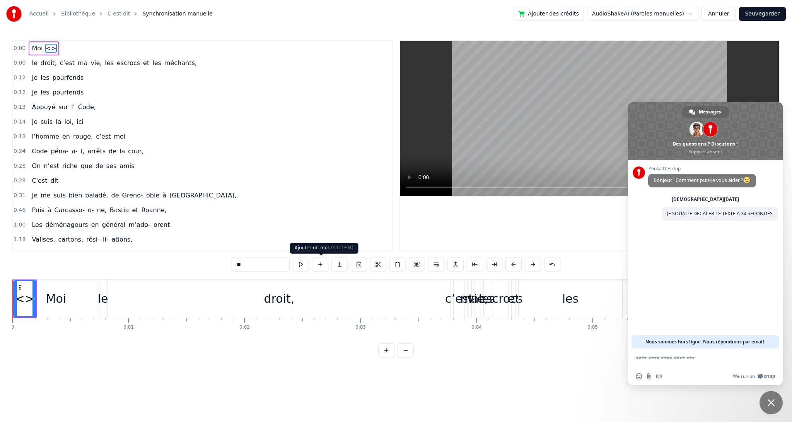
click at [320, 260] on button at bounding box center [320, 264] width 16 height 14
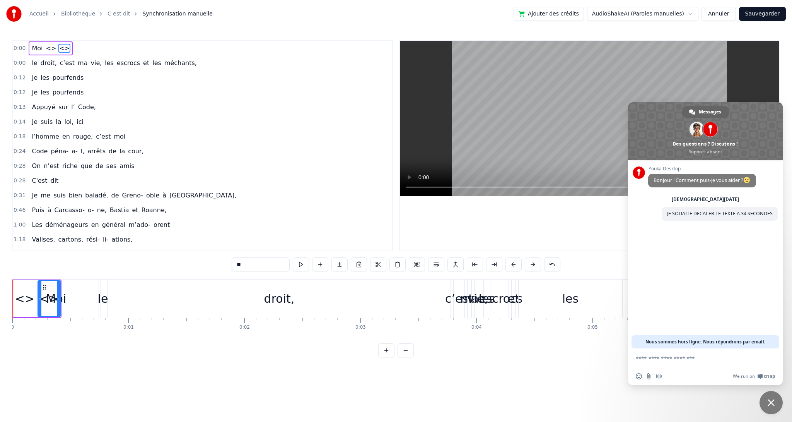
click at [320, 260] on button at bounding box center [320, 264] width 16 height 14
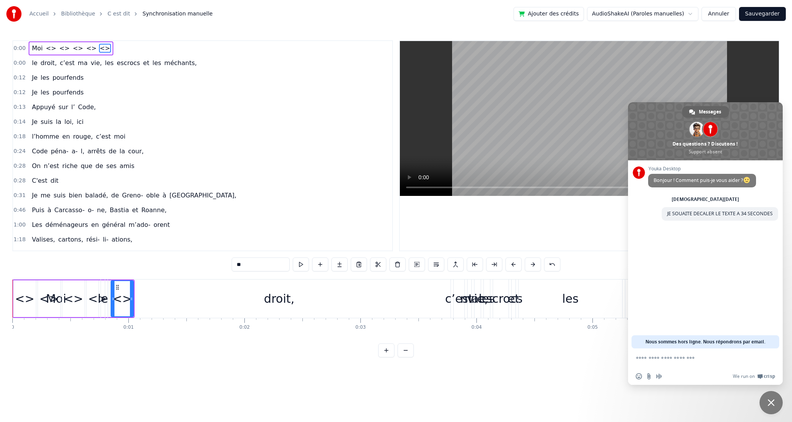
click at [320, 260] on button at bounding box center [320, 264] width 16 height 14
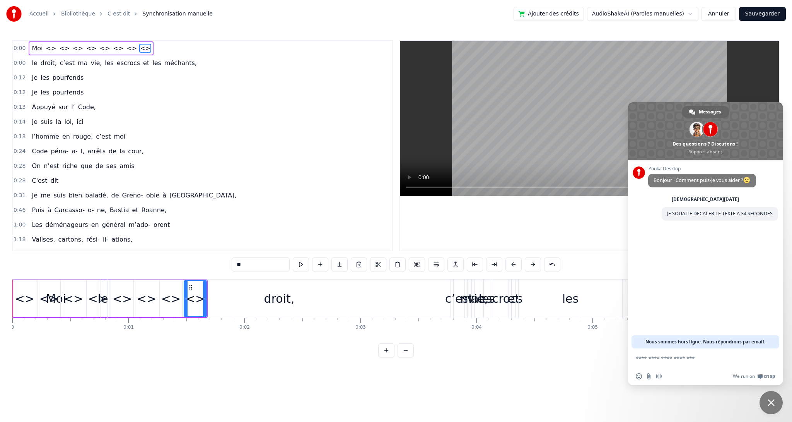
click at [320, 260] on button at bounding box center [320, 264] width 16 height 14
click at [21, 46] on span "0:00" at bounding box center [20, 48] width 12 height 8
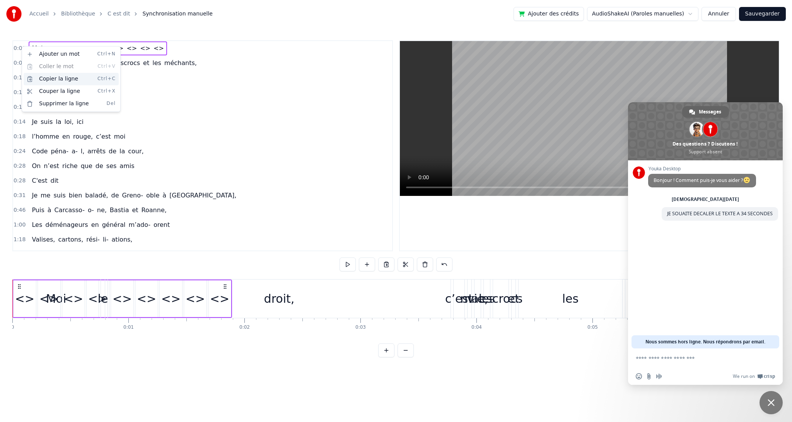
click at [56, 77] on div "Copier la ligne Ctrl+C" at bounding box center [71, 79] width 95 height 12
click at [145, 49] on div "0:00 Moi <> <> <> <> <> <> <> <> <>" at bounding box center [202, 48] width 379 height 15
drag, startPoint x: 48, startPoint y: 284, endPoint x: 227, endPoint y: 297, distance: 178.8
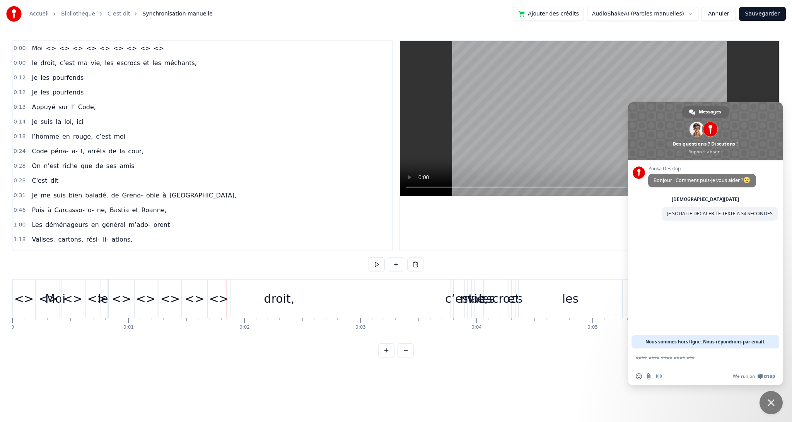
drag, startPoint x: 48, startPoint y: 292, endPoint x: 228, endPoint y: 300, distance: 180.4
click at [146, 296] on div "droit," at bounding box center [279, 298] width 343 height 38
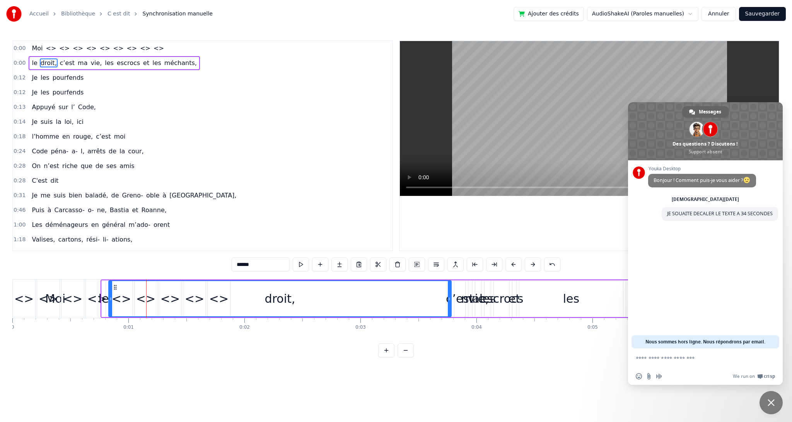
drag, startPoint x: 29, startPoint y: 50, endPoint x: 30, endPoint y: 57, distance: 7.4
click at [30, 57] on div "0:00 Moi <> <> <> <> <> <> <> <> <> 0:00 le droit, c’est ma vie, les escrocs et…" at bounding box center [202, 145] width 381 height 211
drag, startPoint x: 35, startPoint y: 45, endPoint x: 104, endPoint y: 302, distance: 265.5
click at [104, 302] on div "0:00 Moi <> <> <> <> <> <> <> <> <> 0:00 le droit, c’est ma vie, les escrocs et…" at bounding box center [395, 198] width 767 height 317
click at [35, 50] on span "Moi" at bounding box center [37, 48] width 12 height 9
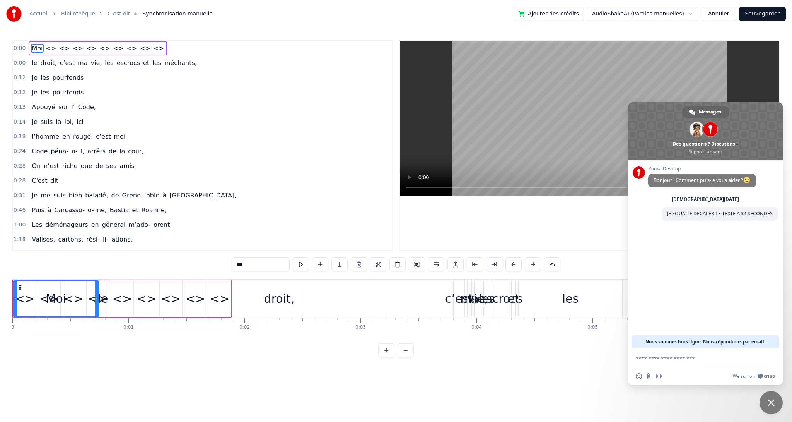
type input "**"
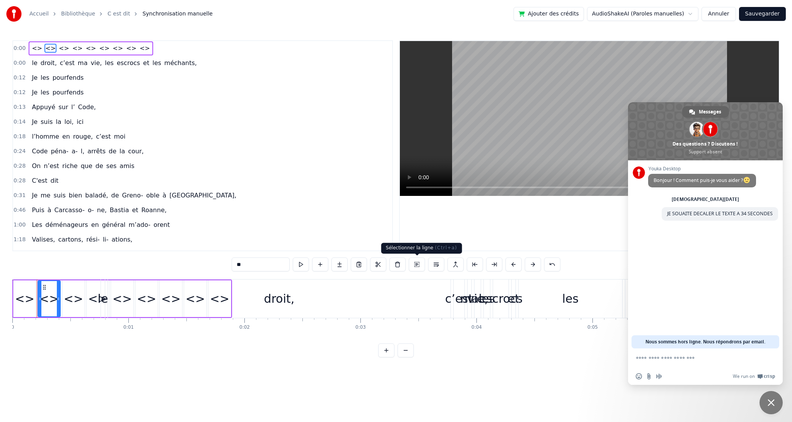
click at [416, 265] on button at bounding box center [417, 264] width 16 height 14
click at [225, 285] on div "droit," at bounding box center [279, 298] width 343 height 38
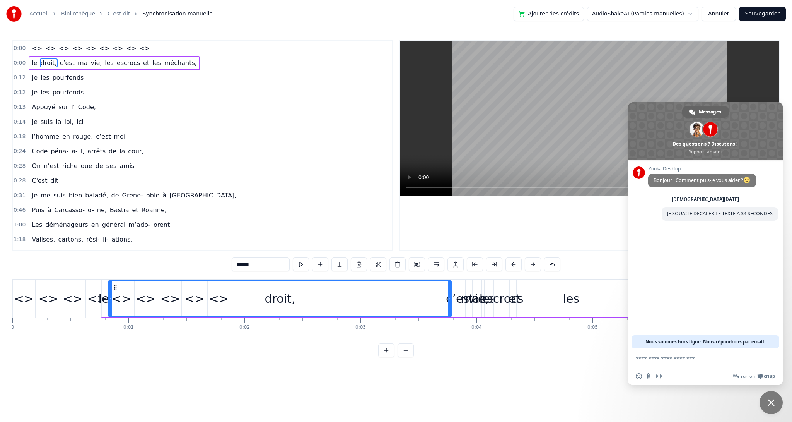
drag, startPoint x: 277, startPoint y: 285, endPoint x: 325, endPoint y: 279, distance: 48.3
click at [325, 279] on div "le droit, c’est ma vie, les escrocs et les méchants," at bounding box center [755, 298] width 1308 height 38
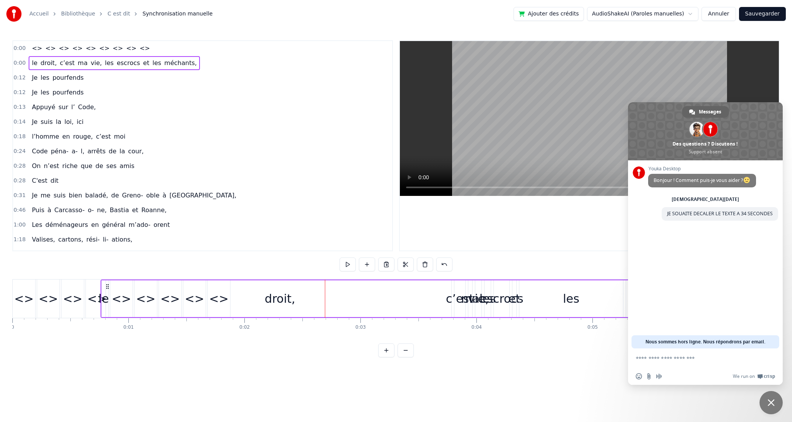
click at [72, 51] on span "<>" at bounding box center [78, 48] width 12 height 9
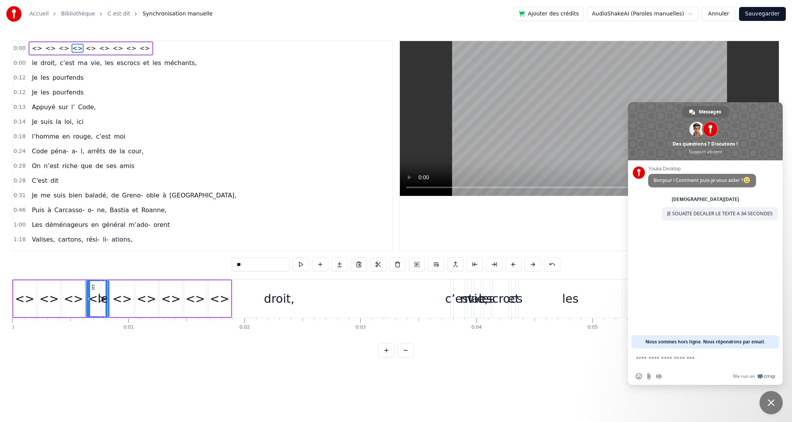
click at [101, 62] on div "le droit, c’est ma vie, les escrocs et les méchants," at bounding box center [114, 63] width 171 height 14
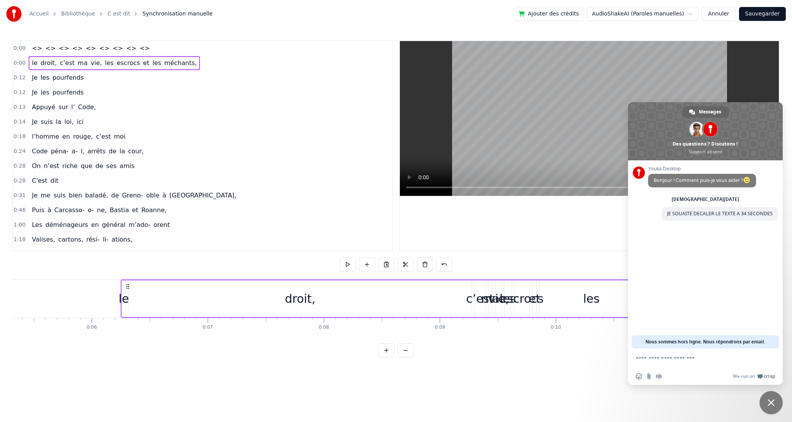
scroll to position [0, 599]
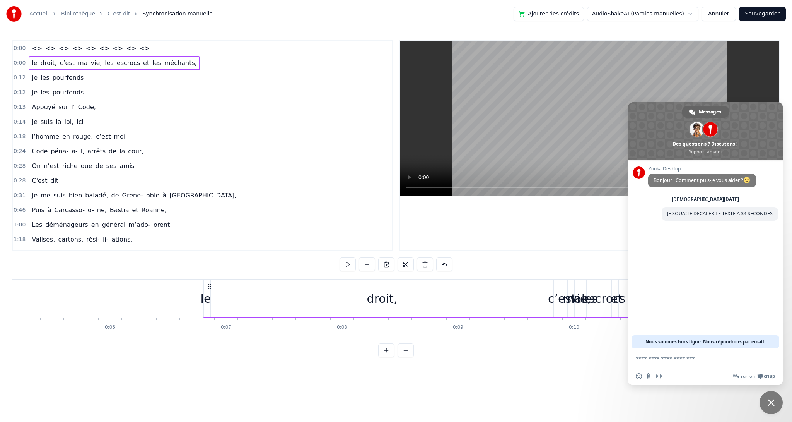
drag, startPoint x: 107, startPoint y: 284, endPoint x: 209, endPoint y: 298, distance: 102.7
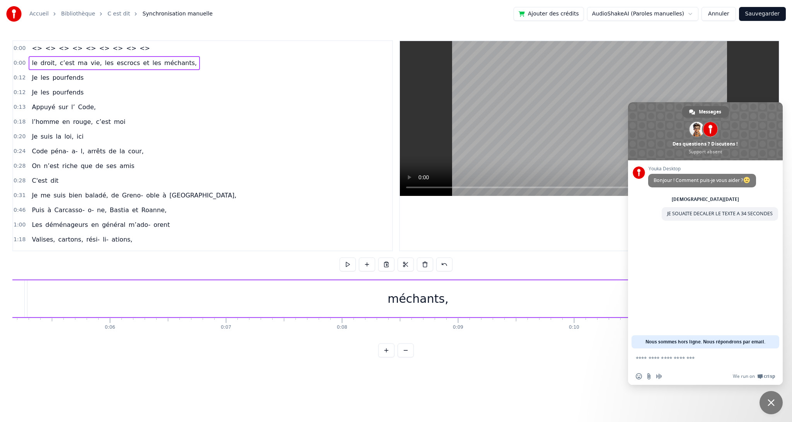
scroll to position [0, 0]
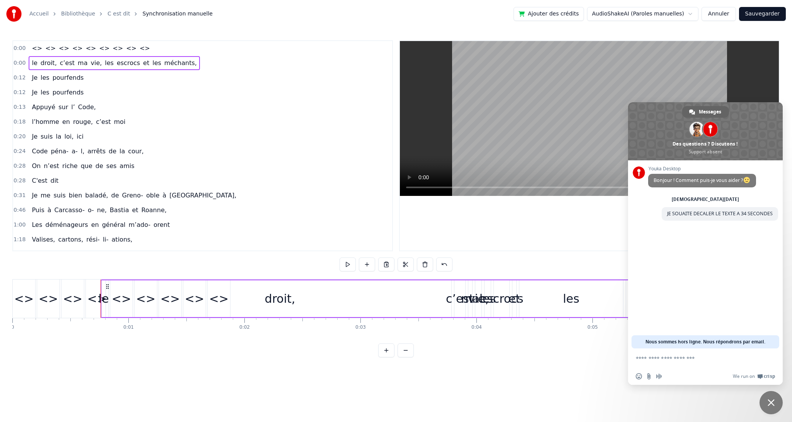
click at [107, 285] on icon at bounding box center [107, 286] width 6 height 6
click at [106, 285] on icon at bounding box center [107, 286] width 6 height 6
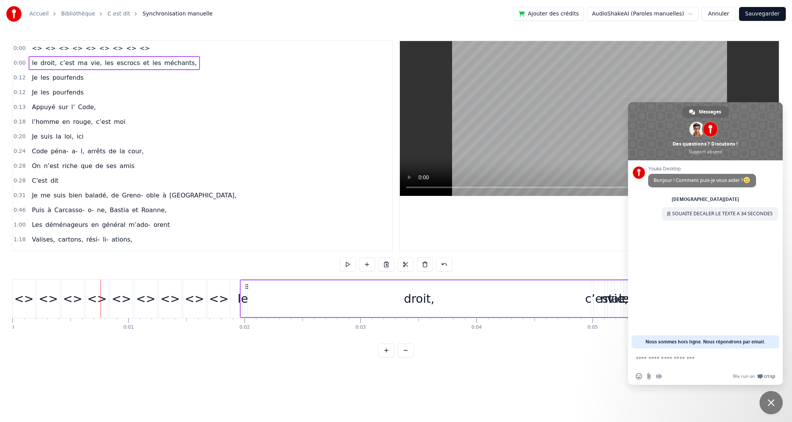
drag, startPoint x: 107, startPoint y: 286, endPoint x: 246, endPoint y: 298, distance: 139.4
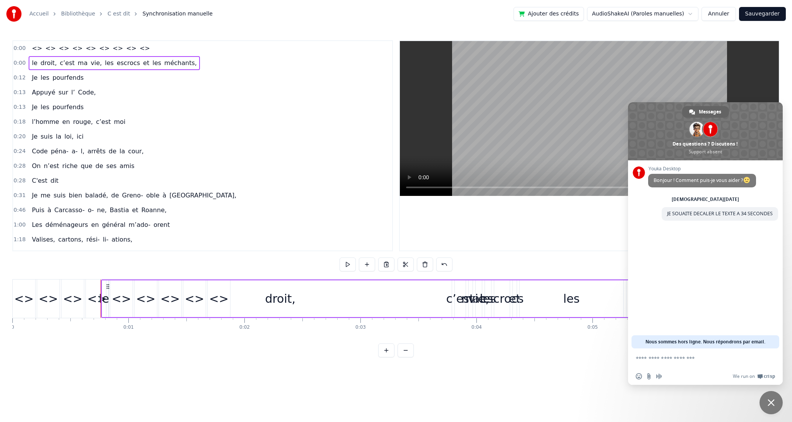
drag, startPoint x: 110, startPoint y: 300, endPoint x: 146, endPoint y: 301, distance: 36.4
click at [146, 301] on div "droit," at bounding box center [280, 298] width 343 height 37
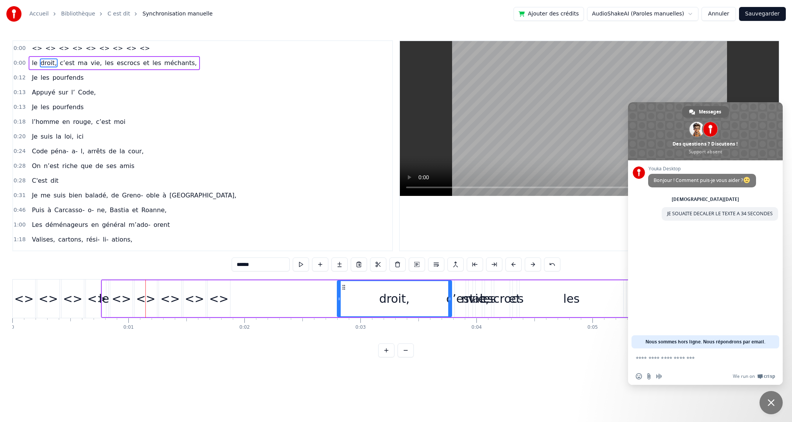
drag, startPoint x: 111, startPoint y: 299, endPoint x: 339, endPoint y: 315, distance: 228.7
click at [339, 315] on div at bounding box center [339, 298] width 3 height 35
click at [462, 303] on div "ma" at bounding box center [470, 298] width 19 height 17
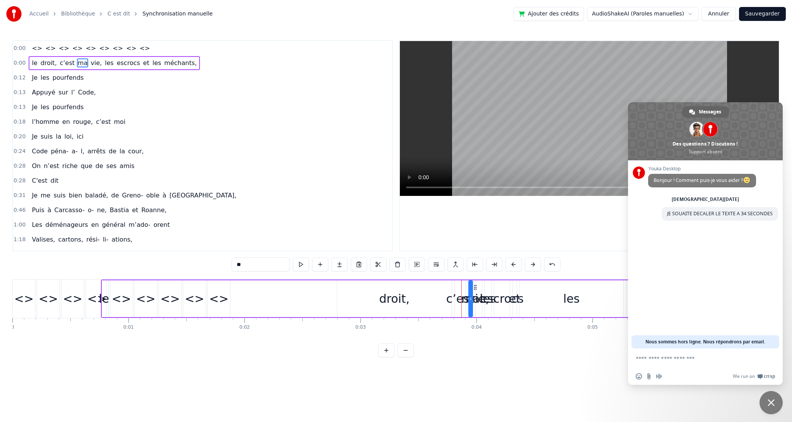
click at [457, 302] on div "c’est" at bounding box center [460, 298] width 28 height 17
type input "*****"
click at [270, 307] on div "le droit, c’est ma vie, les escrocs et les méchants," at bounding box center [755, 298] width 1308 height 38
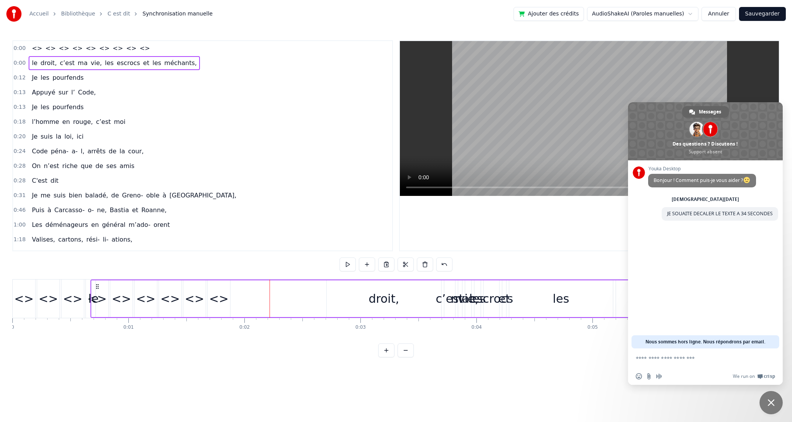
drag, startPoint x: 108, startPoint y: 285, endPoint x: 97, endPoint y: 288, distance: 10.8
click at [97, 288] on icon at bounding box center [97, 286] width 6 height 6
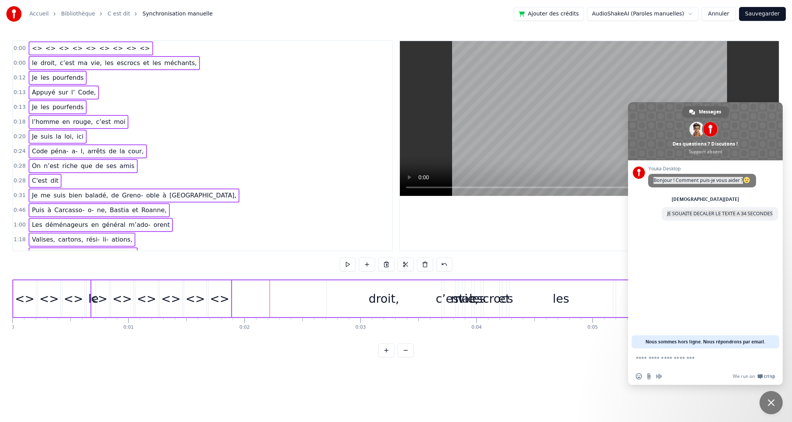
click at [99, 286] on div "le droit, c’est ma vie, les escrocs et les méchants," at bounding box center [744, 298] width 1308 height 38
click at [769, 403] on span "Fermer le chat" at bounding box center [771, 402] width 7 height 7
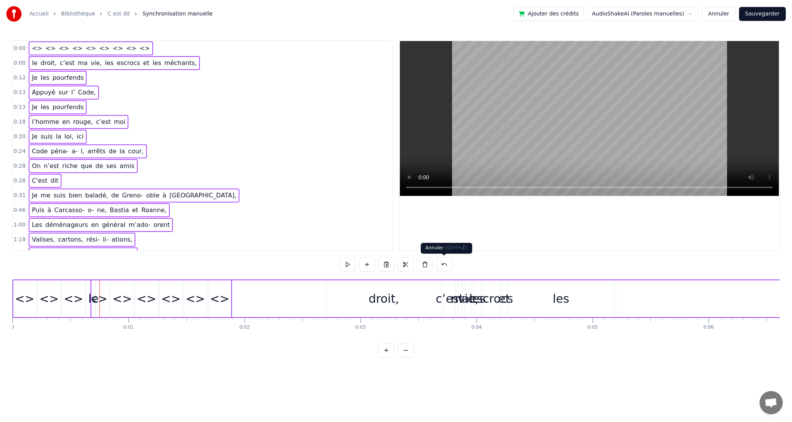
click at [441, 267] on button at bounding box center [444, 264] width 16 height 14
click at [441, 266] on button at bounding box center [435, 264] width 16 height 14
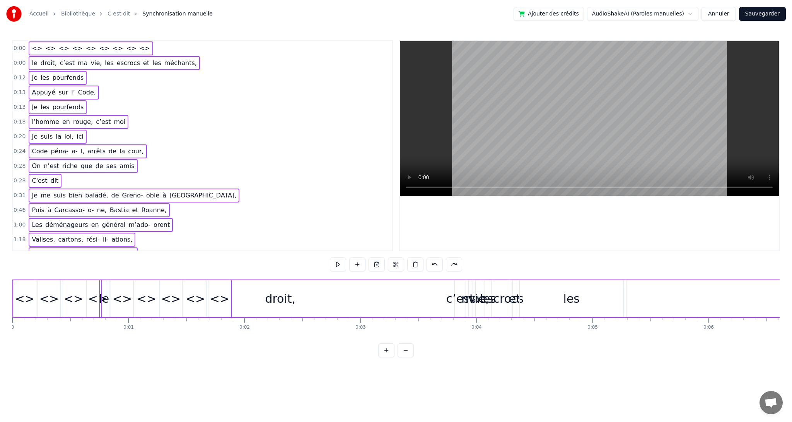
click at [441, 266] on button at bounding box center [435, 264] width 16 height 14
click at [70, 12] on link "Bibliothèque" at bounding box center [78, 14] width 34 height 8
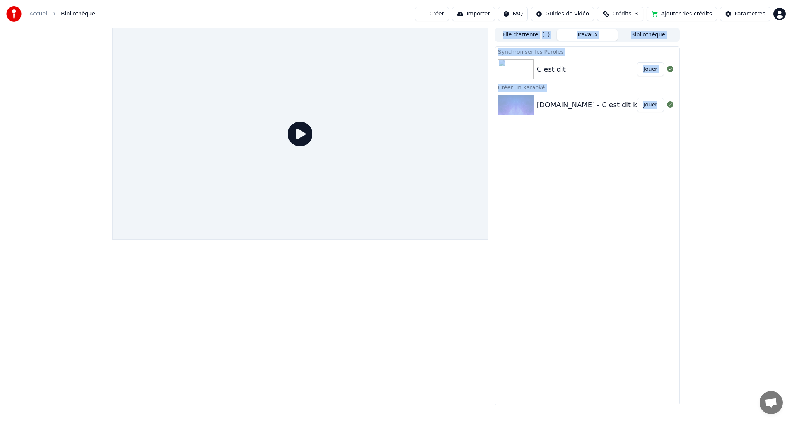
click at [607, 217] on div "Synchroniser les Paroles C est dit Jouer Créer un Karaoké yt1z.net - C est dit …" at bounding box center [587, 225] width 185 height 358
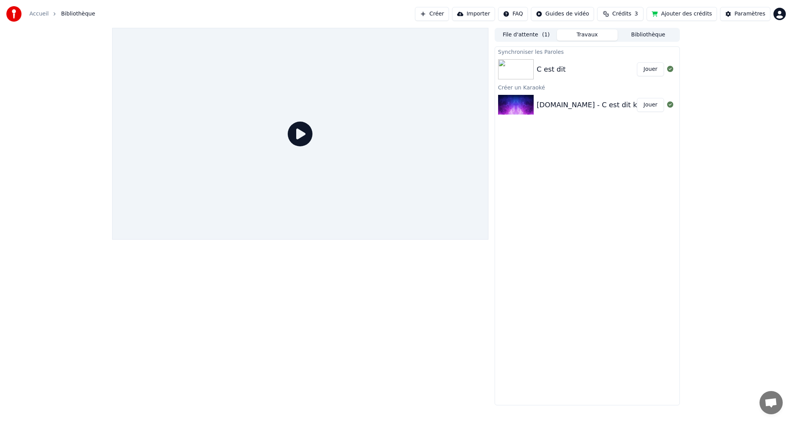
click at [41, 15] on link "Accueil" at bounding box center [38, 14] width 19 height 8
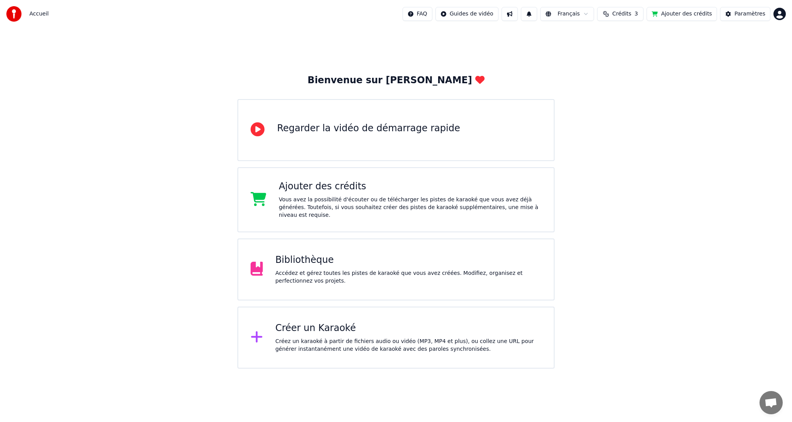
click at [438, 123] on div "Regarder la vidéo de démarrage rapide" at bounding box center [395, 130] width 317 height 62
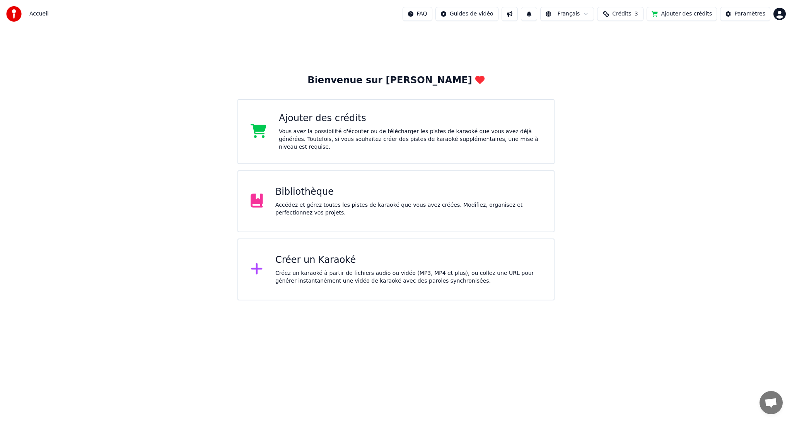
click at [397, 193] on div "Bibliothèque" at bounding box center [408, 192] width 266 height 12
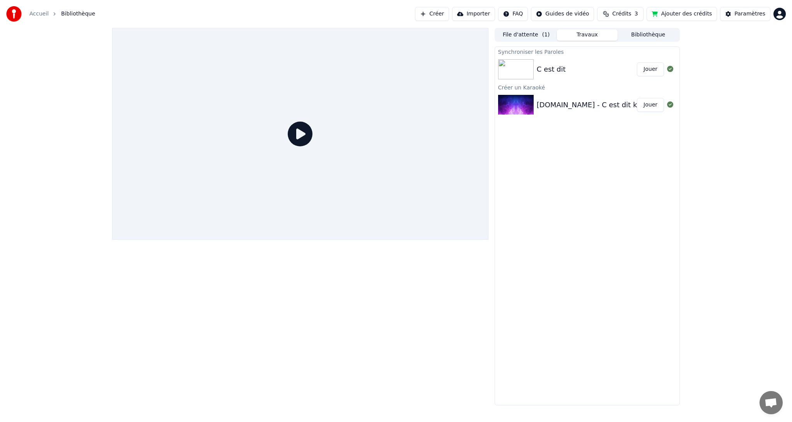
click at [569, 67] on div "C est dit" at bounding box center [587, 69] width 100 height 11
click at [582, 34] on button "Travaux" at bounding box center [587, 34] width 61 height 11
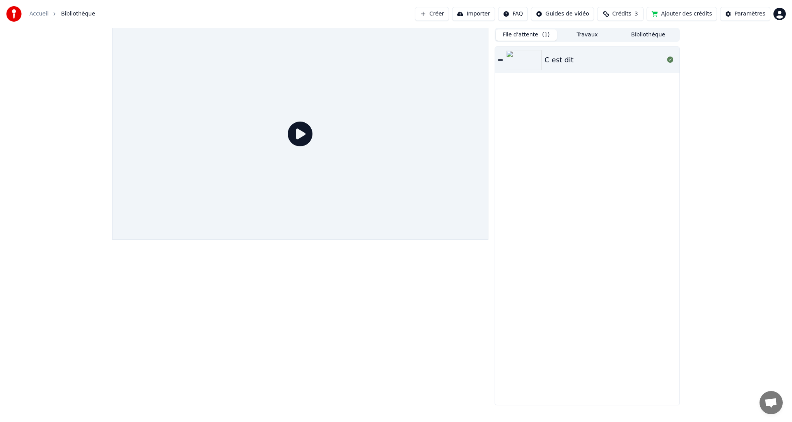
click at [538, 36] on button "File d'attente ( 1 )" at bounding box center [526, 34] width 61 height 11
click at [594, 28] on div "File d'attente ( 1 ) Travaux Bibliothèque" at bounding box center [587, 35] width 185 height 14
click at [591, 31] on button "Travaux" at bounding box center [587, 34] width 61 height 11
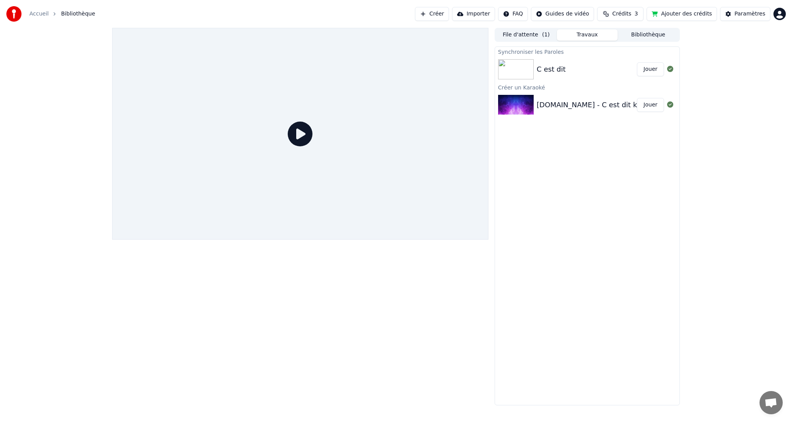
click at [523, 67] on img at bounding box center [516, 69] width 36 height 20
click at [648, 68] on button "Jouer" at bounding box center [650, 69] width 27 height 14
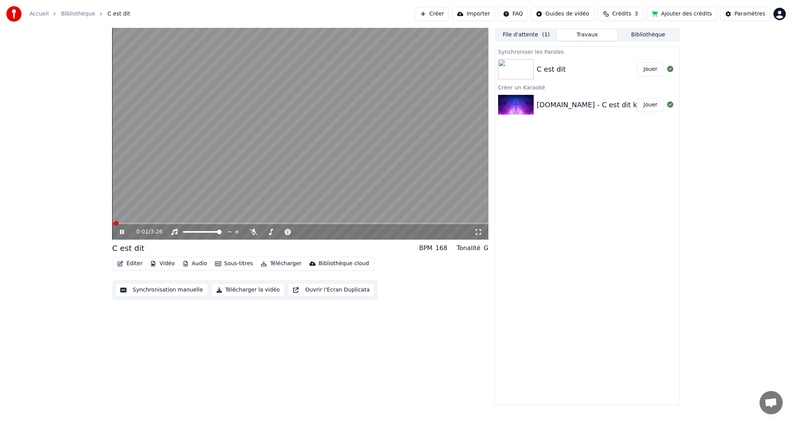
click at [147, 292] on button "Synchronisation manuelle" at bounding box center [161, 290] width 93 height 14
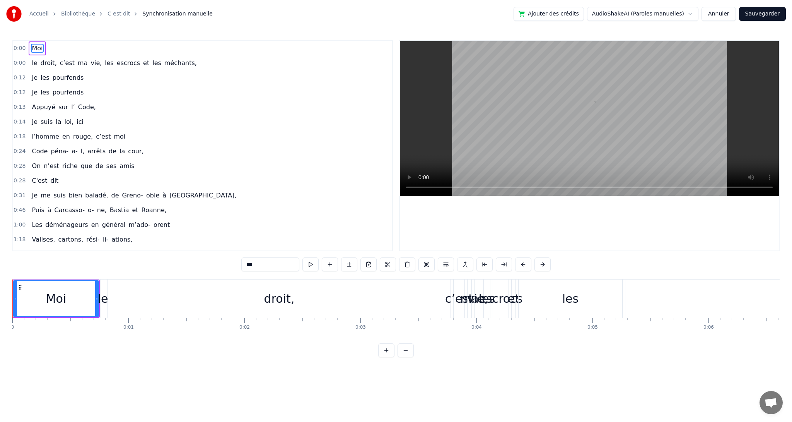
click at [662, 18] on html "Accueil Bibliothèque C est dit Synchronisation manuelle Ajouter des crédits Aud…" at bounding box center [396, 184] width 792 height 369
click at [662, 16] on html "Accueil Bibliothèque C est dit Synchronisation manuelle Ajouter des crédits Aud…" at bounding box center [396, 184] width 792 height 369
click at [722, 16] on button "Annuler" at bounding box center [718, 14] width 34 height 14
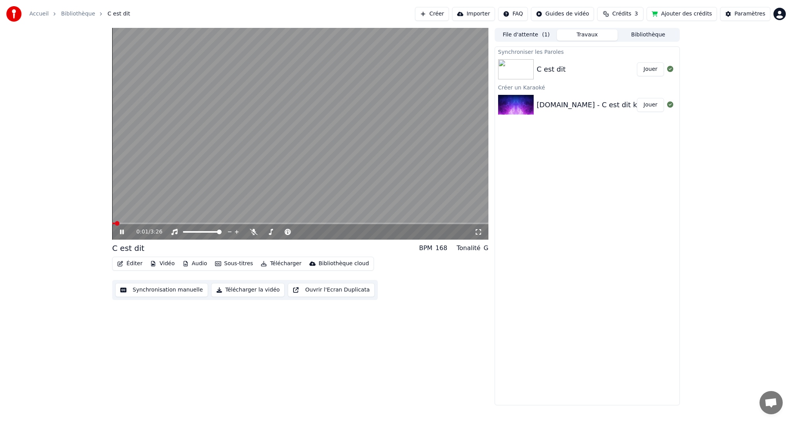
click at [638, 36] on button "Bibliothèque" at bounding box center [648, 34] width 61 height 11
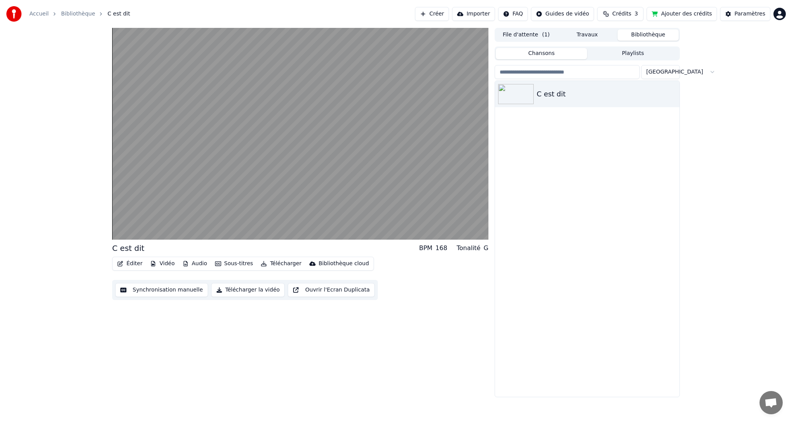
click at [591, 36] on button "Travaux" at bounding box center [587, 34] width 61 height 11
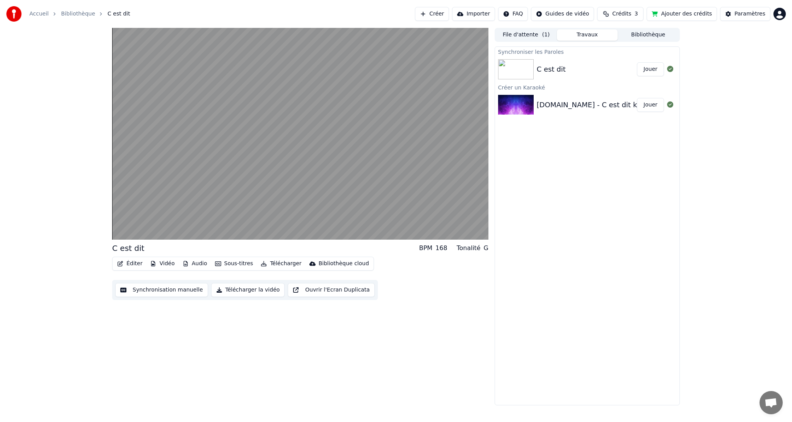
click at [523, 64] on img at bounding box center [516, 69] width 36 height 20
click at [594, 13] on html "Accueil Bibliothèque C est dit Créer Importer FAQ Guides de vidéo Crédits 3 Ajo…" at bounding box center [396, 211] width 792 height 422
click at [495, 13] on button "Importer" at bounding box center [473, 14] width 43 height 14
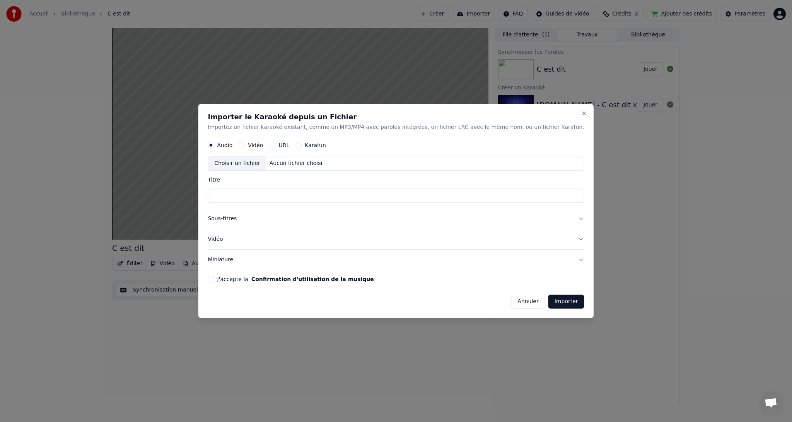
click at [245, 144] on button "Vidéo" at bounding box center [242, 145] width 6 height 6
click at [324, 162] on div "Aucun fichier choisi" at bounding box center [295, 163] width 59 height 8
click at [275, 146] on button "URL" at bounding box center [272, 145] width 6 height 6
click at [294, 164] on input "text" at bounding box center [396, 162] width 376 height 15
paste input "**********"
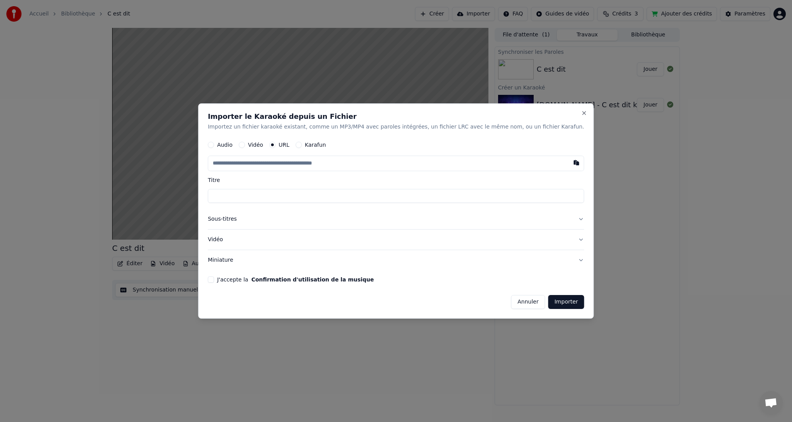
type input "**********"
click at [294, 164] on input "**********" at bounding box center [396, 162] width 376 height 15
type input "**********"
click at [309, 164] on input "**********" at bounding box center [396, 162] width 376 height 15
type input "**********"
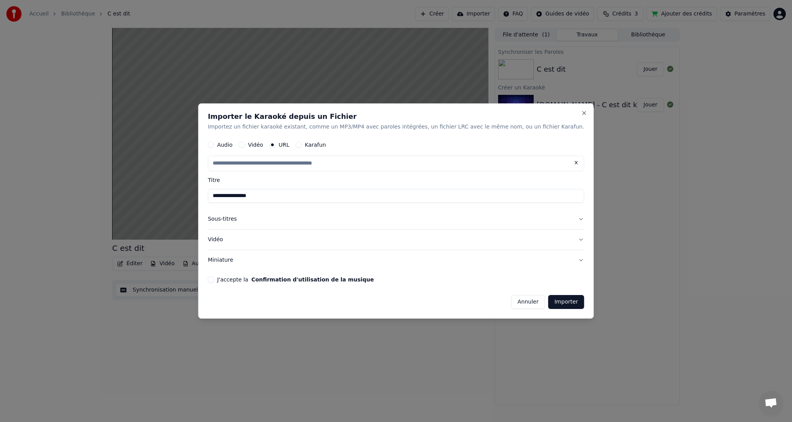
type input "**********"
click at [548, 297] on button "Importer" at bounding box center [566, 302] width 36 height 14
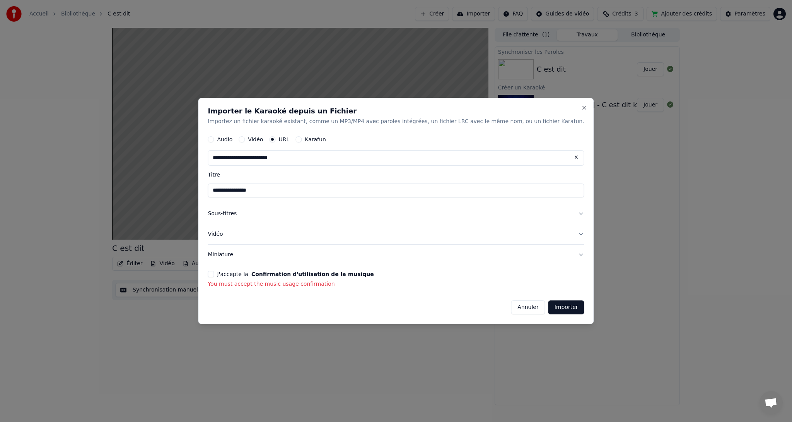
click at [214, 276] on button "J'accepte la Confirmation d'utilisation de la musique" at bounding box center [211, 274] width 6 height 6
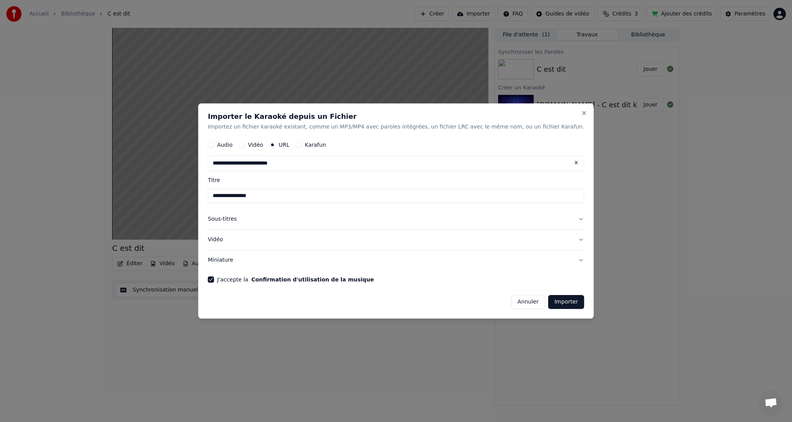
click at [548, 305] on button "Importer" at bounding box center [566, 302] width 36 height 14
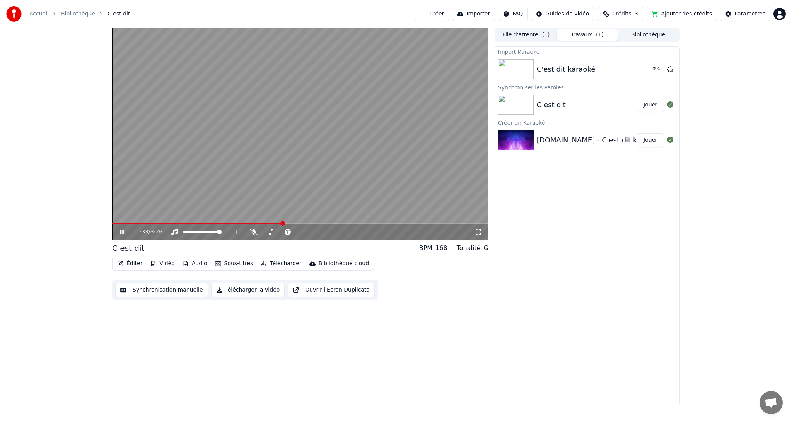
click at [488, 9] on button "Importer" at bounding box center [473, 14] width 43 height 14
click at [116, 232] on div "1:36 / 3:26" at bounding box center [300, 232] width 370 height 8
click at [121, 233] on icon at bounding box center [127, 232] width 18 height 6
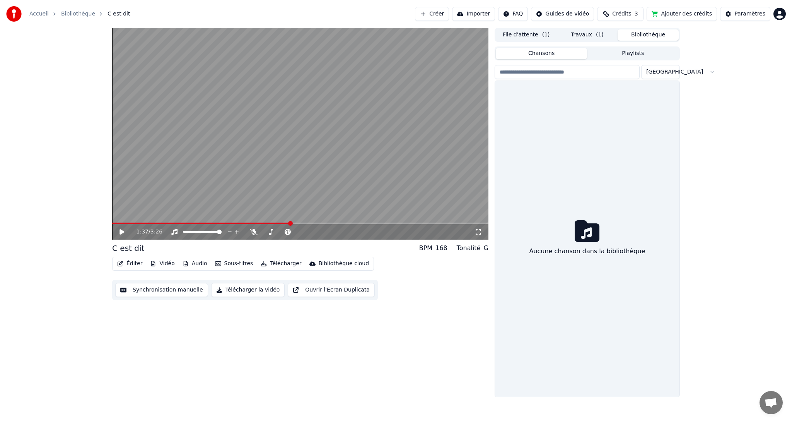
click at [631, 32] on button "Bibliothèque" at bounding box center [648, 34] width 61 height 11
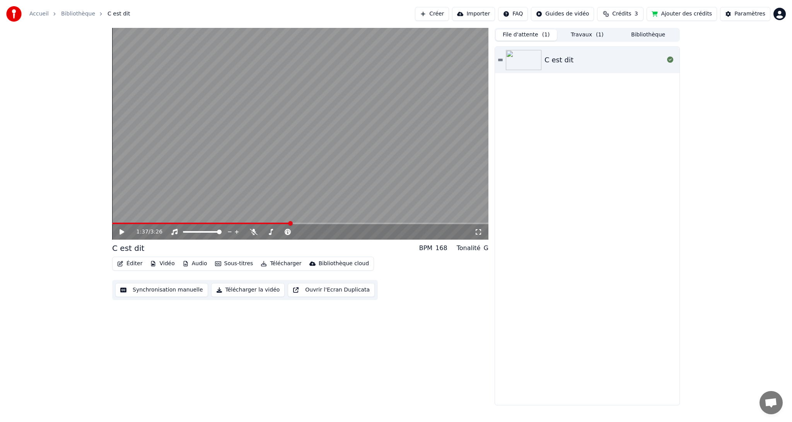
click at [527, 37] on button "File d'attente ( 1 )" at bounding box center [526, 34] width 61 height 11
click at [620, 62] on div "C est dit" at bounding box center [603, 60] width 119 height 11
click at [584, 35] on button "Travaux" at bounding box center [587, 34] width 61 height 11
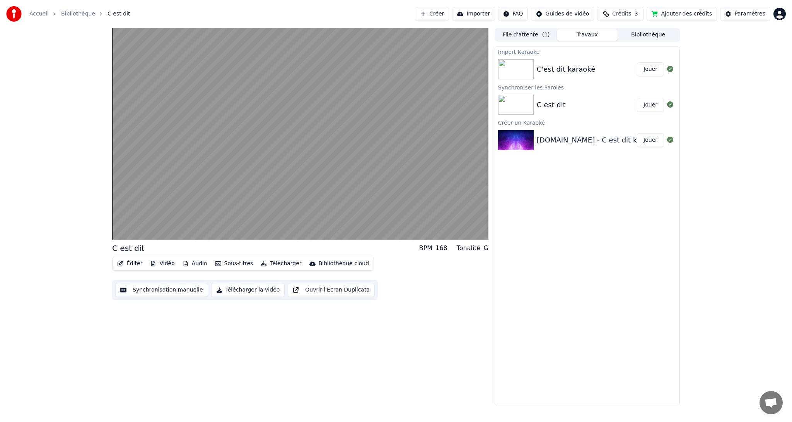
click at [530, 36] on button "File d'attente ( 1 )" at bounding box center [526, 34] width 61 height 11
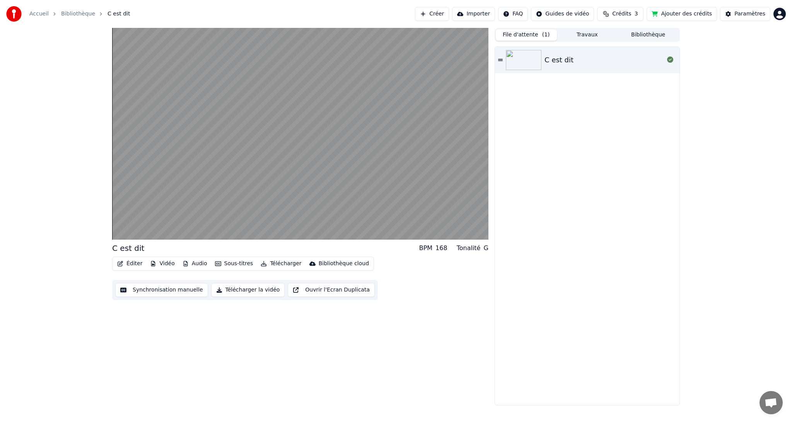
click at [526, 65] on img at bounding box center [524, 60] width 36 height 20
click at [554, 66] on div "C est dit" at bounding box center [587, 60] width 184 height 26
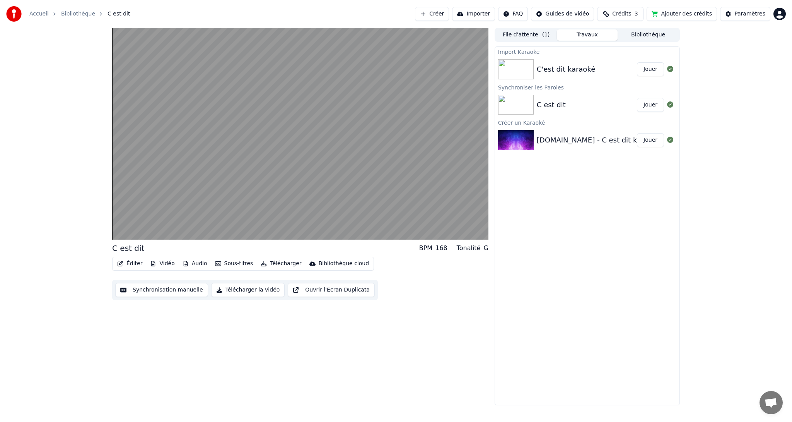
click at [569, 36] on button "Travaux" at bounding box center [587, 34] width 61 height 11
click at [521, 101] on img at bounding box center [516, 105] width 36 height 20
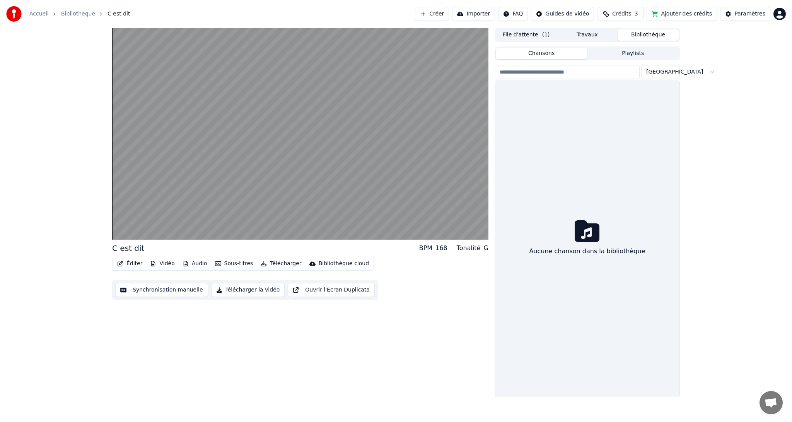
click at [642, 39] on button "Bibliothèque" at bounding box center [648, 34] width 61 height 11
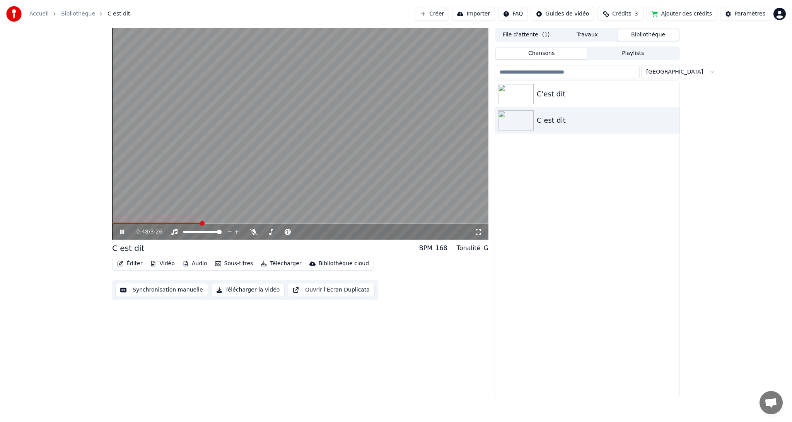
click at [156, 292] on button "Synchronisation manuelle" at bounding box center [161, 290] width 93 height 14
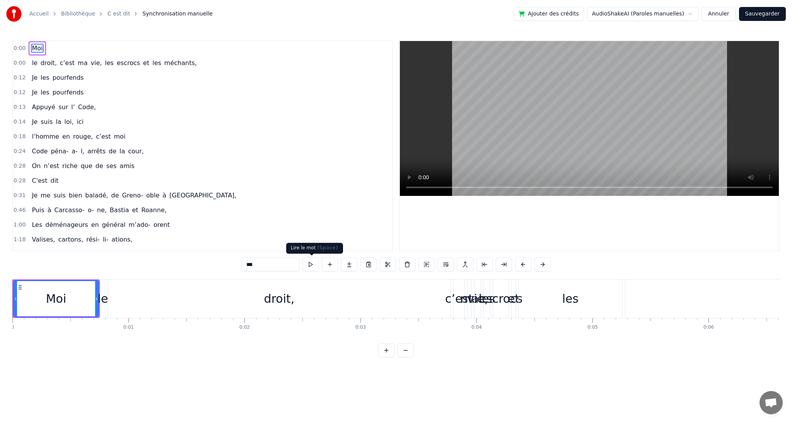
click at [319, 266] on button at bounding box center [310, 264] width 16 height 14
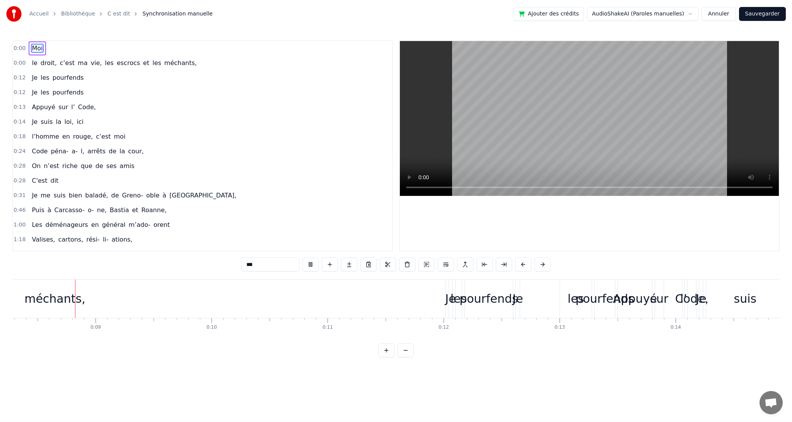
scroll to position [0, 956]
click at [404, 357] on button at bounding box center [406, 350] width 16 height 14
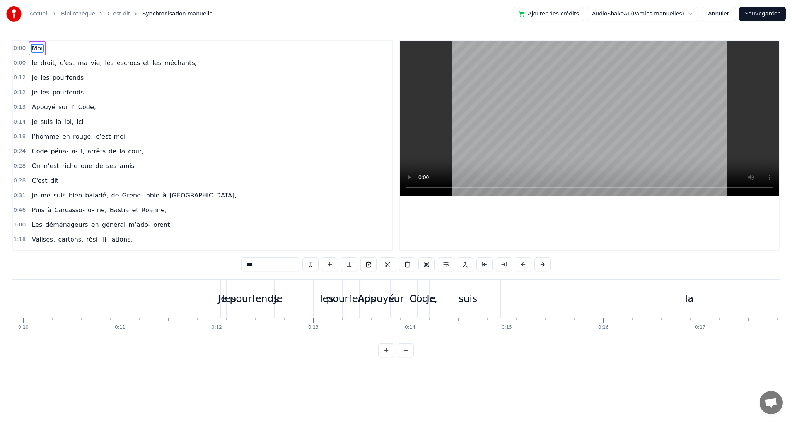
click at [404, 357] on button at bounding box center [406, 350] width 16 height 14
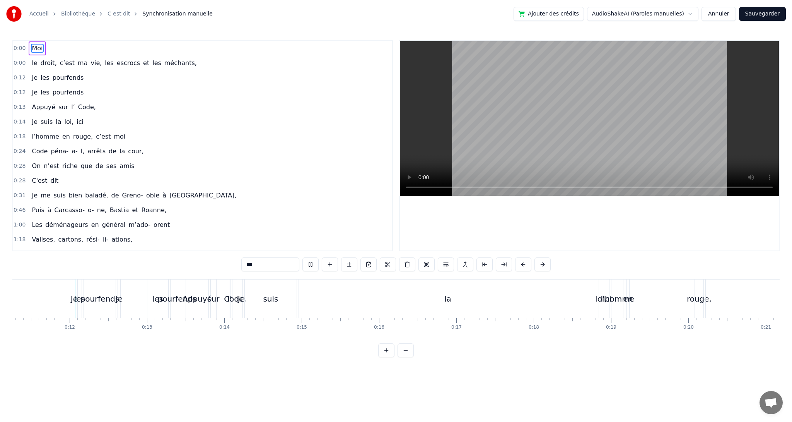
click at [404, 357] on button at bounding box center [406, 350] width 16 height 14
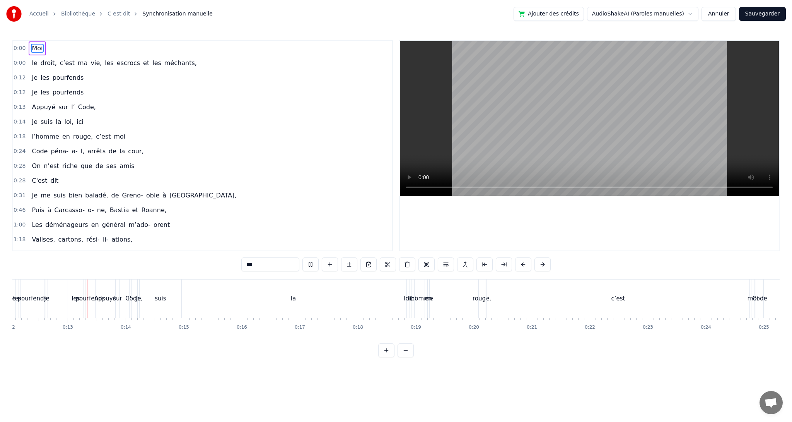
click at [404, 357] on button at bounding box center [406, 350] width 16 height 14
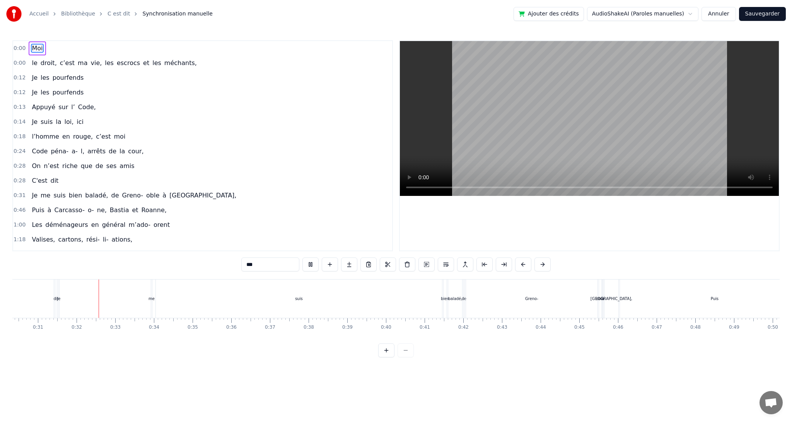
scroll to position [0, 1193]
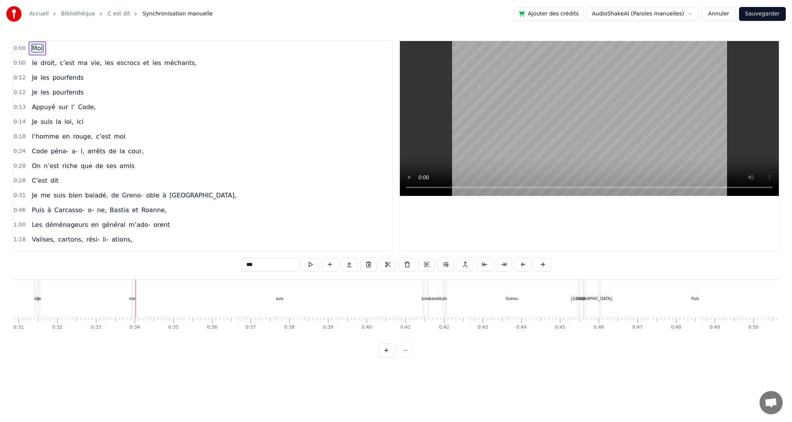
click at [622, 11] on html "Accueil Bibliothèque C est dit Synchronisation manuelle Ajouter des crédits Aud…" at bounding box center [396, 184] width 792 height 369
drag, startPoint x: 37, startPoint y: 45, endPoint x: 147, endPoint y: 295, distance: 273.0
click at [147, 295] on div "0:00 Moi 0:00 le droit, c’est ma vie, les escrocs et les méchants, 0:12 Je les …" at bounding box center [395, 198] width 767 height 317
click at [223, 109] on html "Accueil Bibliothèque C est dit Synchronisation manuelle Ajouter des crédits Aud…" at bounding box center [396, 184] width 792 height 369
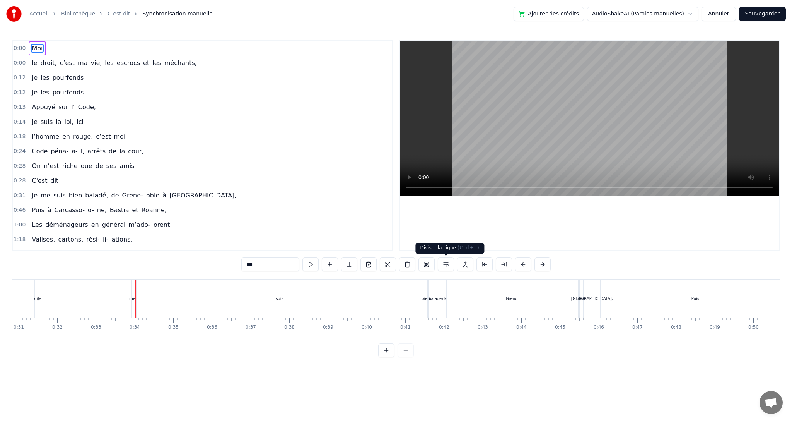
click at [451, 265] on button at bounding box center [446, 264] width 16 height 14
click at [436, 268] on button at bounding box center [436, 264] width 16 height 14
click at [458, 266] on button at bounding box center [455, 264] width 16 height 14
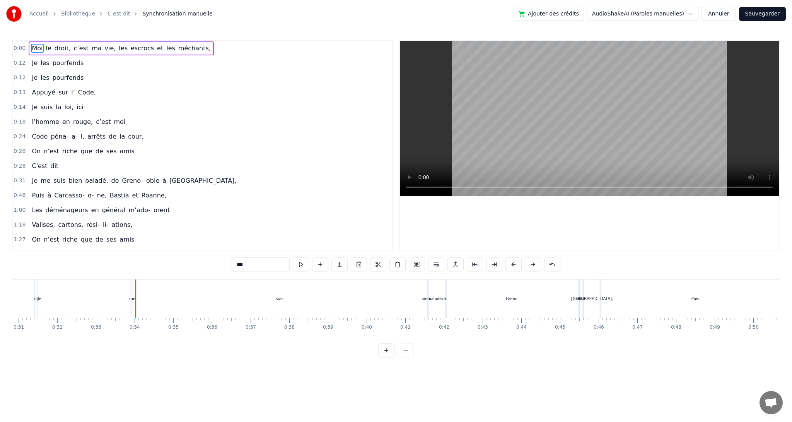
drag, startPoint x: 266, startPoint y: 265, endPoint x: 184, endPoint y: 258, distance: 81.9
click at [184, 258] on div "0:00 Moi le droit, c’est ma vie, les escrocs et les méchants, 0:12 Je les pourf…" at bounding box center [395, 198] width 767 height 317
type input "***"
click at [303, 263] on button at bounding box center [301, 264] width 16 height 14
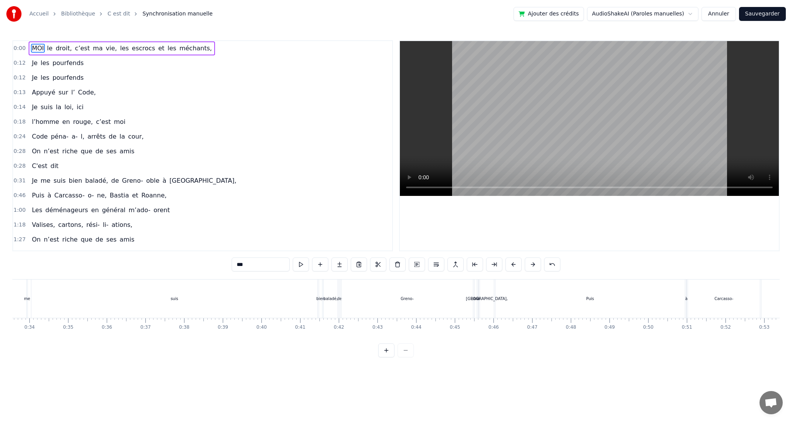
scroll to position [0, 1295]
click at [110, 321] on div "0:36" at bounding box center [110, 320] width 0 height 5
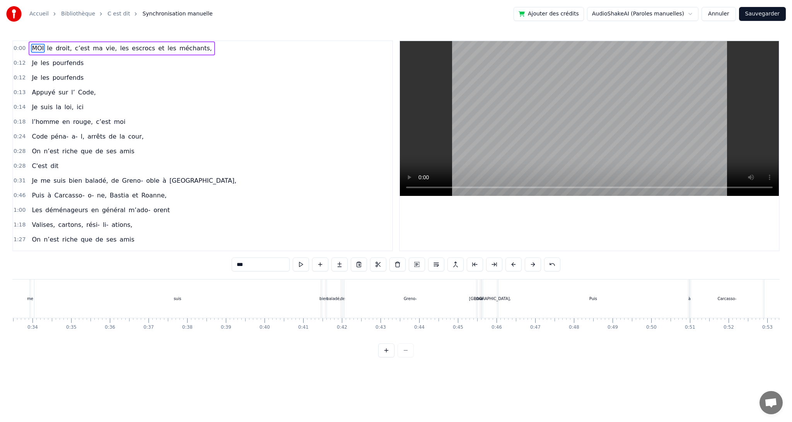
click at [725, 11] on button "Annuler" at bounding box center [718, 14] width 34 height 14
